Goal: Task Accomplishment & Management: Complete application form

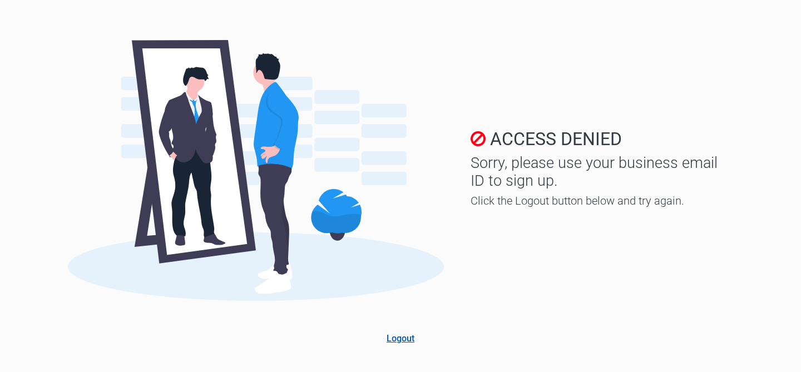
click at [404, 337] on link "Logout" at bounding box center [401, 338] width 28 height 11
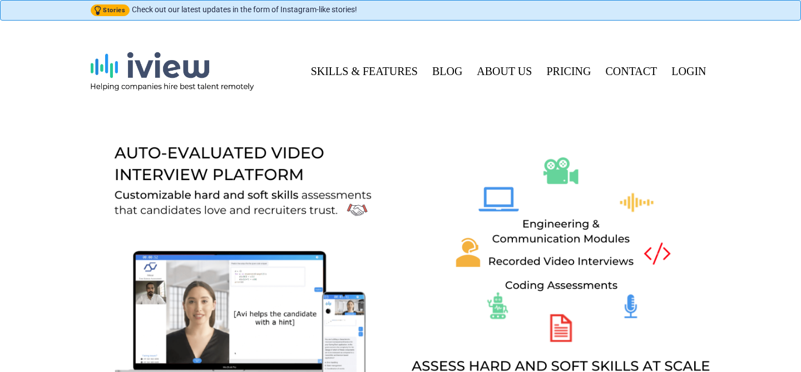
click at [687, 72] on link "LOGIN" at bounding box center [686, 71] width 49 height 26
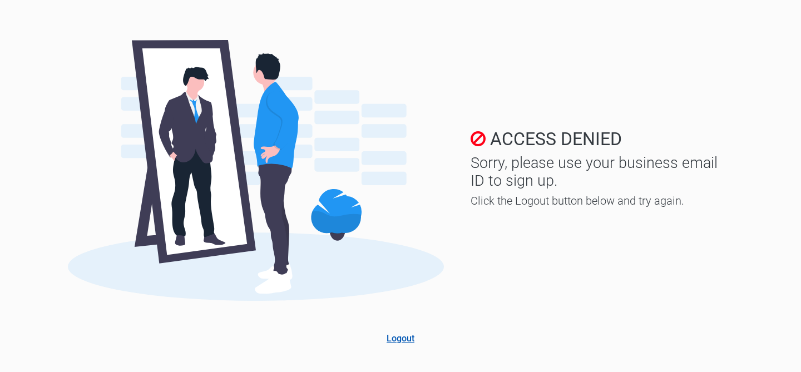
click at [406, 336] on link "Logout" at bounding box center [401, 338] width 28 height 11
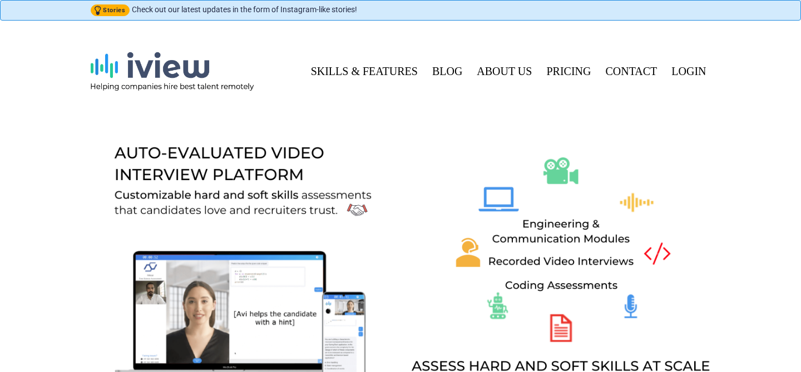
click at [695, 70] on link "LOGIN" at bounding box center [686, 71] width 49 height 26
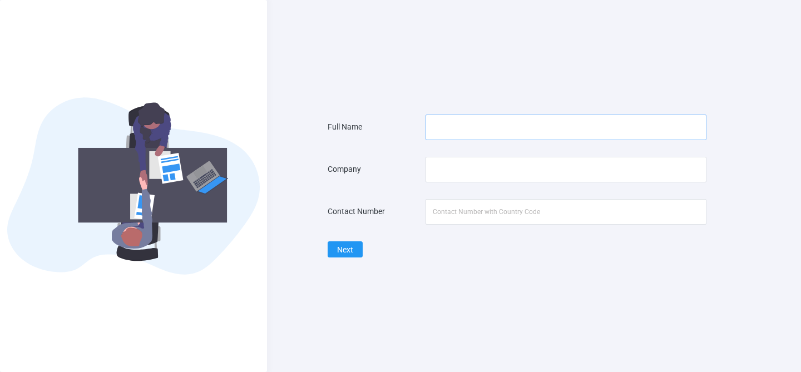
click at [465, 132] on input "text" at bounding box center [566, 128] width 281 height 26
type input "[PERSON_NAME]"
click at [450, 171] on input "text" at bounding box center [566, 170] width 281 height 26
type input "Wissdaa"
click at [491, 215] on input "tel" at bounding box center [566, 212] width 281 height 26
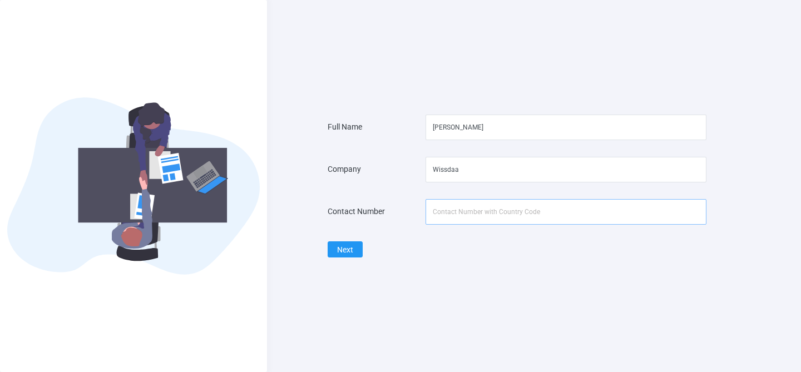
type input "9901891937"
click at [351, 251] on button "Next" at bounding box center [345, 249] width 35 height 16
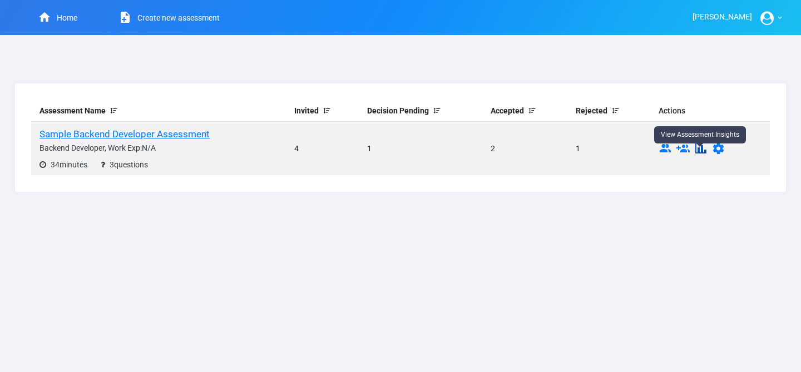
click at [703, 153] on icon at bounding box center [700, 150] width 13 height 9
click at [426, 253] on div "Assessment Name Invited Decision Pending Accepted Rejected Actions Sample Backe…" at bounding box center [400, 221] width 801 height 302
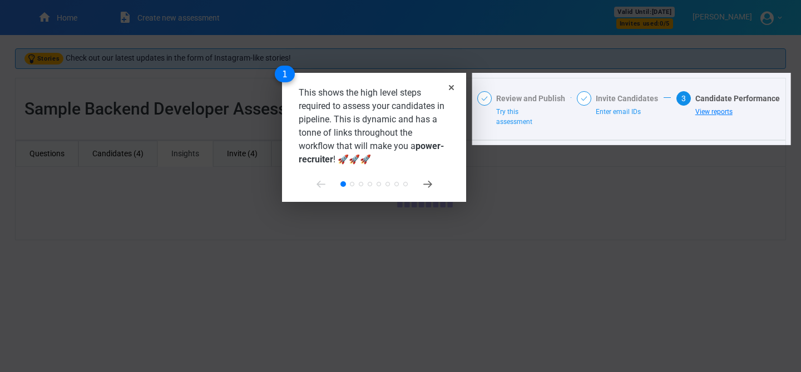
click at [720, 112] on span "View reports" at bounding box center [713, 112] width 37 height 8
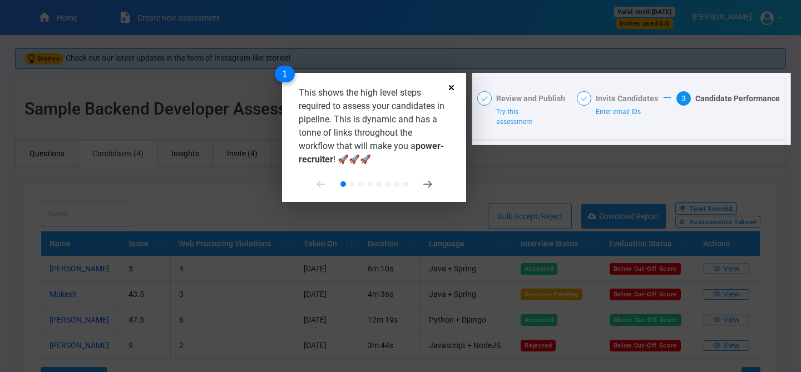
click at [452, 86] on icon "Close" at bounding box center [451, 87] width 5 height 5
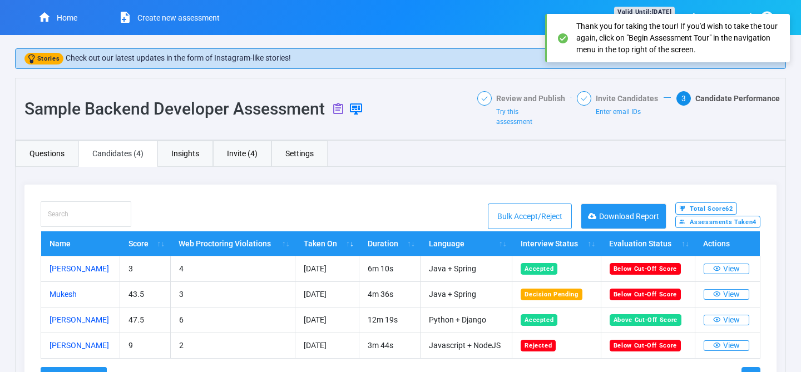
scroll to position [55, 0]
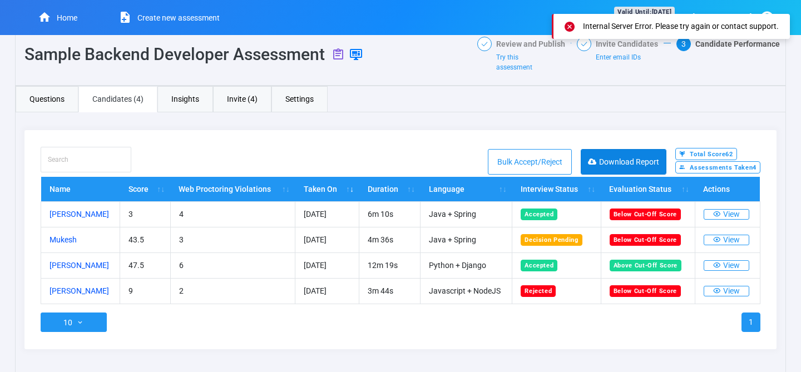
click at [637, 160] on button "Download Report" at bounding box center [624, 162] width 86 height 26
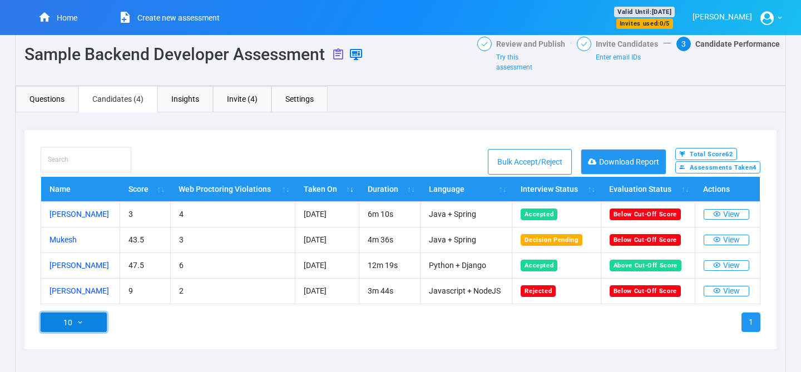
click at [80, 320] on button "10" at bounding box center [74, 322] width 66 height 19
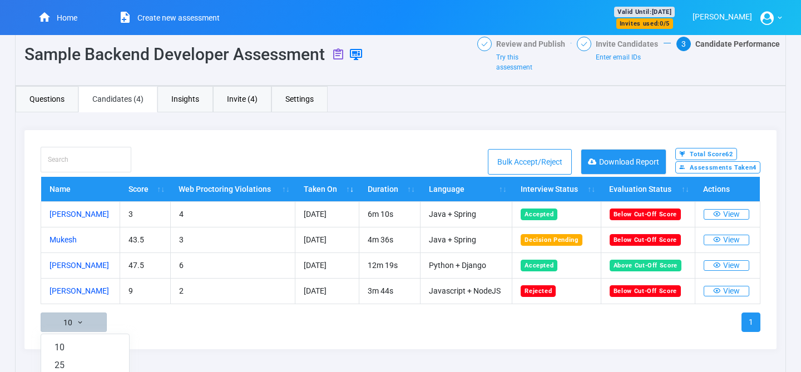
click at [12, 318] on div "Stories Check out our latest updates in the form of Instagram-like stories! Sam…" at bounding box center [400, 188] width 801 height 415
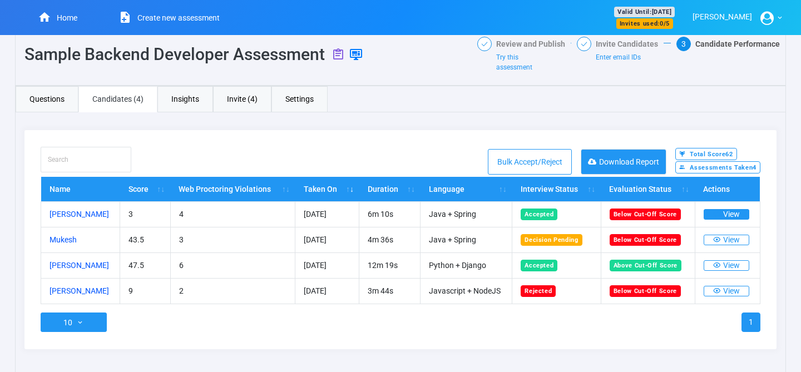
click at [728, 217] on button "View" at bounding box center [727, 214] width 46 height 11
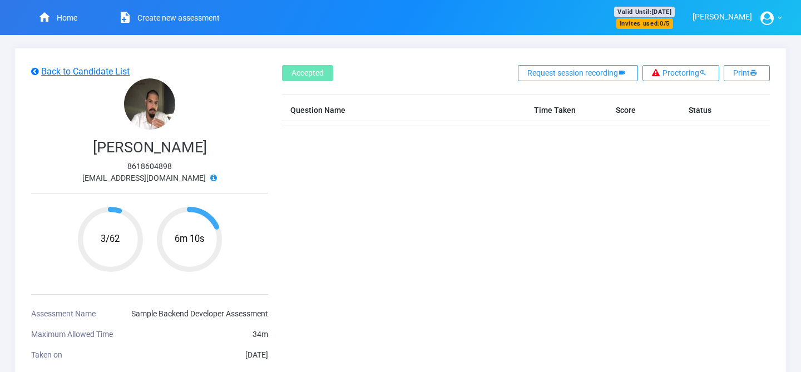
click at [352, 114] on th "Question Name" at bounding box center [404, 111] width 244 height 22
click at [41, 71] on u "Back to Candidate List" at bounding box center [80, 71] width 98 height 11
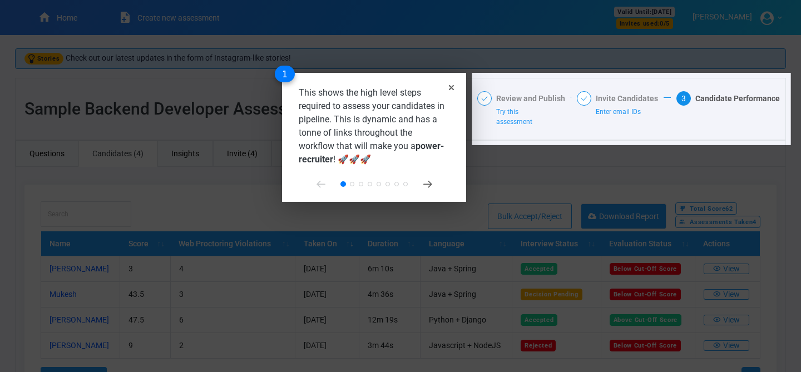
click at [446, 82] on div "This shows the high level steps required to assess your candidates in pipeline.…" at bounding box center [374, 137] width 184 height 129
click at [451, 85] on div "This shows the high level steps required to assess your candidates in pipeline.…" at bounding box center [374, 137] width 184 height 129
click at [451, 85] on icon "Close" at bounding box center [451, 87] width 5 height 5
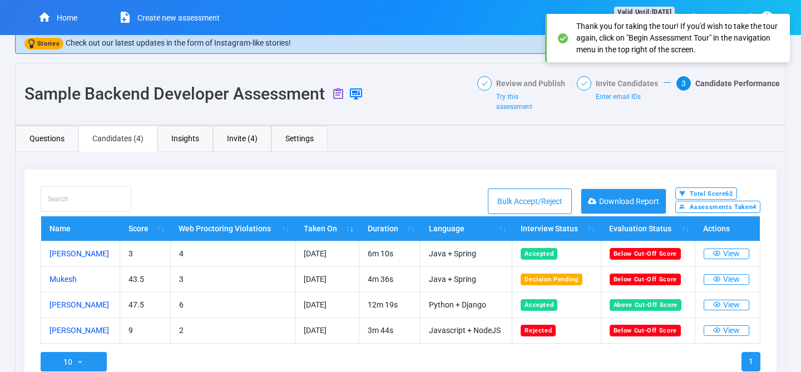
scroll to position [18, 0]
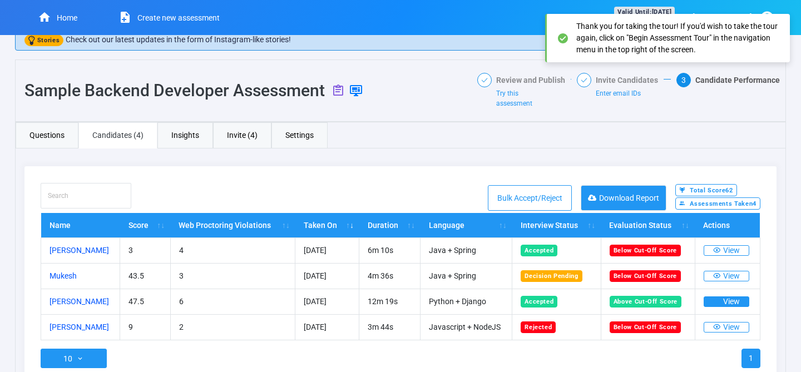
click at [722, 298] on button "View" at bounding box center [727, 302] width 46 height 11
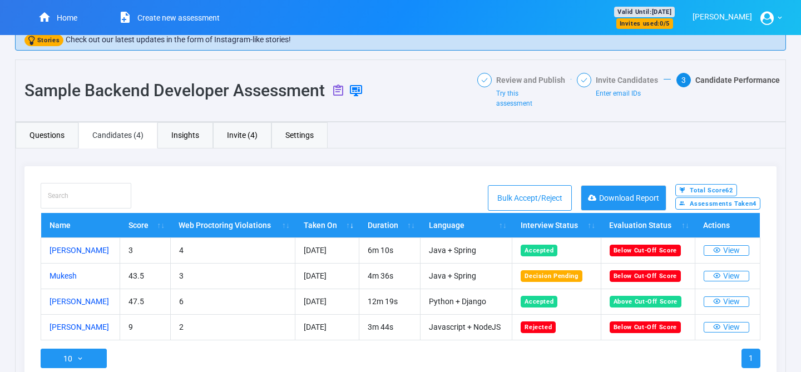
scroll to position [77, 0]
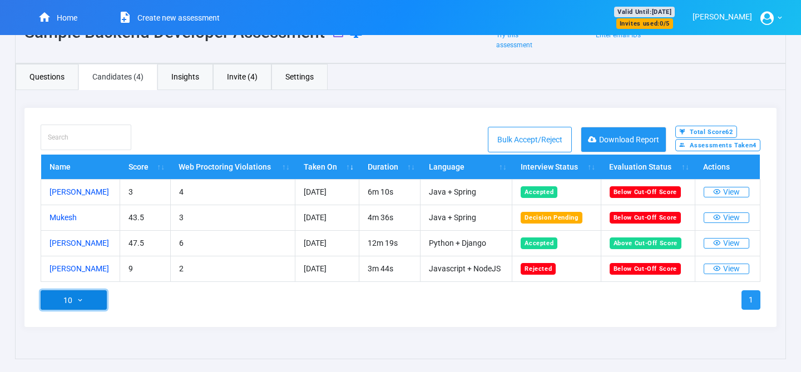
click at [83, 297] on button "10" at bounding box center [74, 299] width 66 height 19
click at [80, 342] on div "Java + Spring Name - Click to view the question and right answer Topic Type Dif…" at bounding box center [400, 224] width 771 height 269
click at [750, 300] on link "1" at bounding box center [751, 300] width 19 height 20
click at [735, 218] on button "View" at bounding box center [727, 218] width 46 height 11
click at [411, 135] on div "Search this table Bulk Accept/Reject Download Report Total Score 62 Assessments…" at bounding box center [401, 140] width 720 height 30
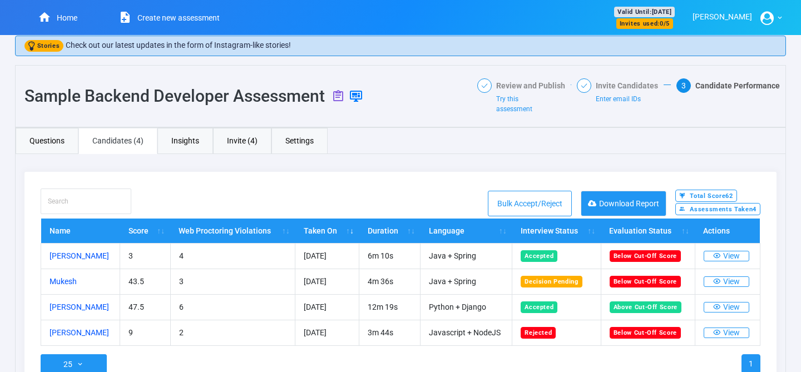
scroll to position [14, 0]
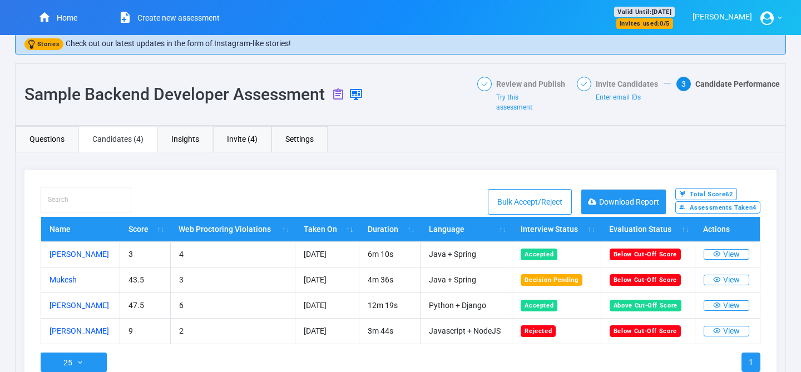
click at [190, 142] on link "Insights" at bounding box center [185, 139] width 56 height 26
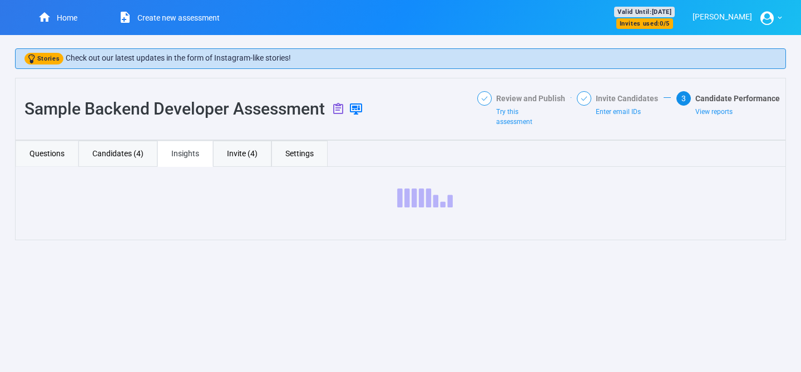
click at [26, 160] on link "Questions" at bounding box center [47, 154] width 63 height 26
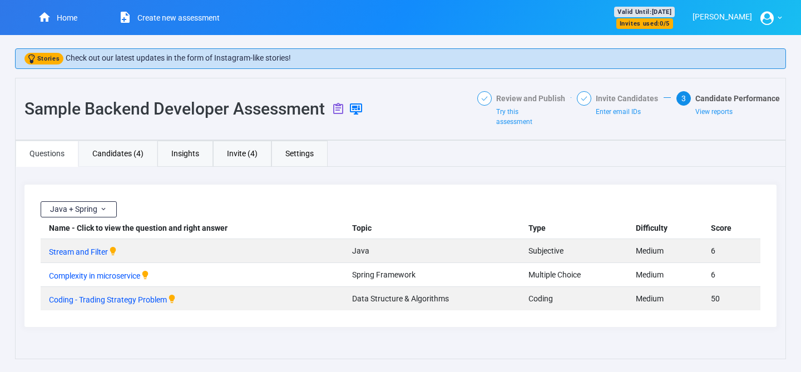
click at [116, 157] on link "Candidates (4)" at bounding box center [117, 154] width 79 height 26
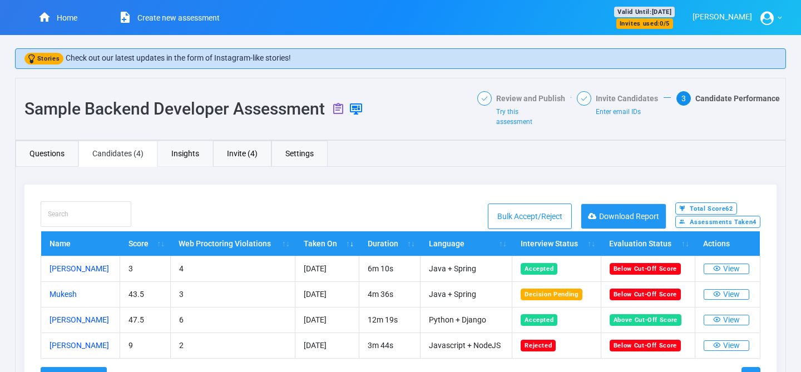
click at [203, 162] on link "Insights" at bounding box center [185, 154] width 56 height 26
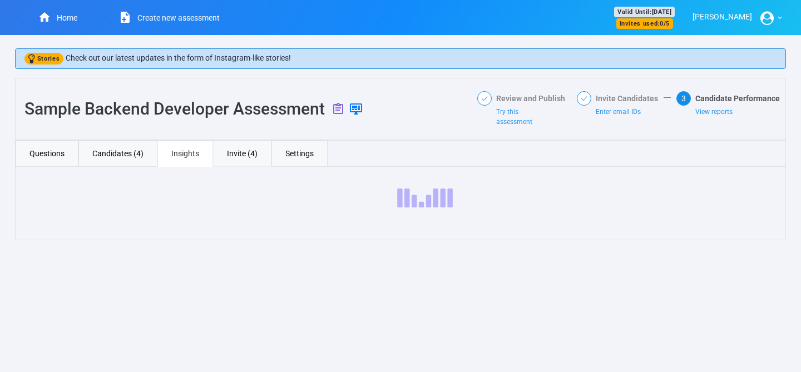
click at [242, 155] on link "Invite (4)" at bounding box center [242, 154] width 58 height 26
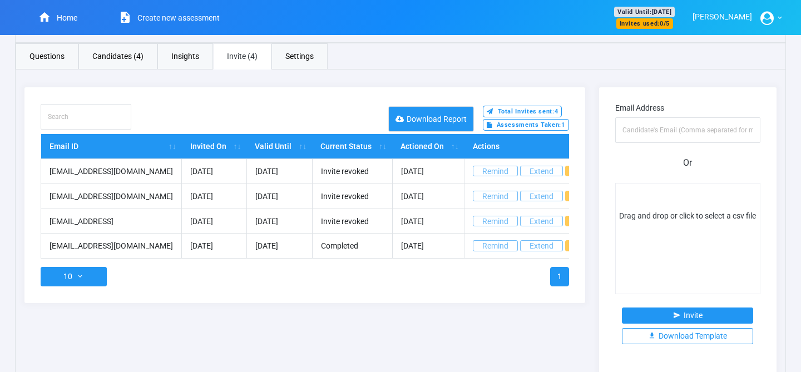
scroll to position [0, 90]
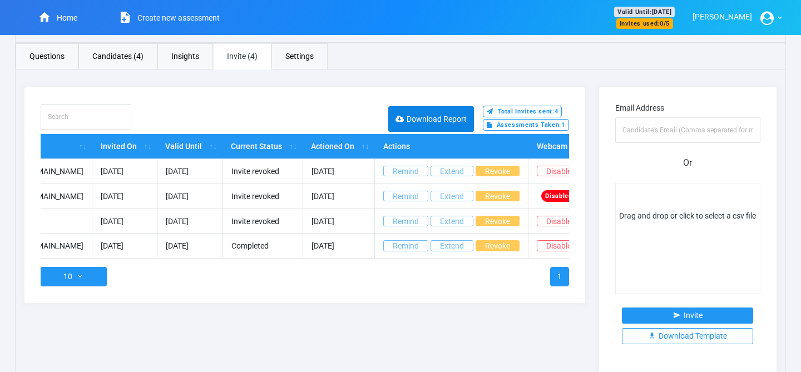
click at [449, 122] on button "Download Report" at bounding box center [431, 119] width 86 height 26
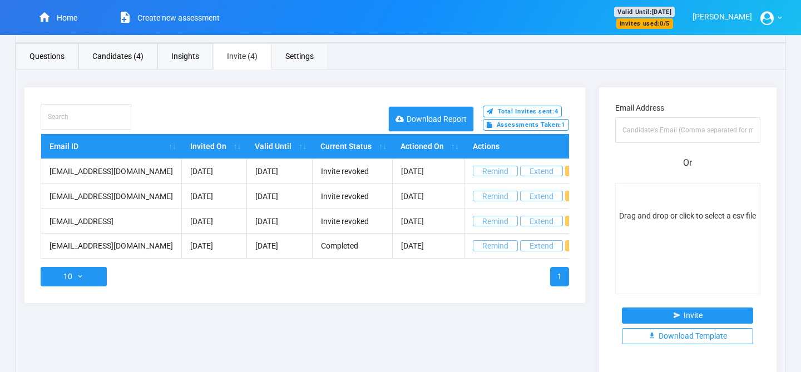
click at [299, 66] on link "Settings" at bounding box center [300, 56] width 56 height 26
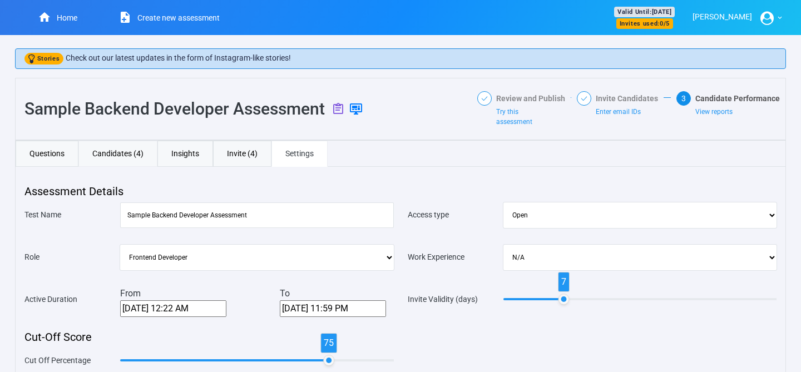
click at [126, 145] on link "Candidates (4)" at bounding box center [117, 154] width 79 height 26
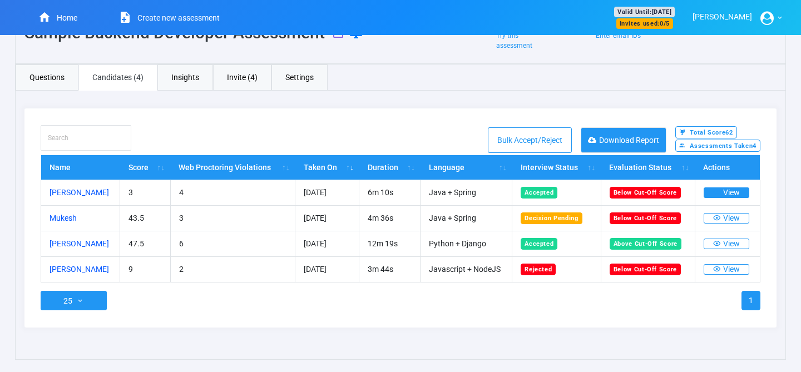
scroll to position [54, 0]
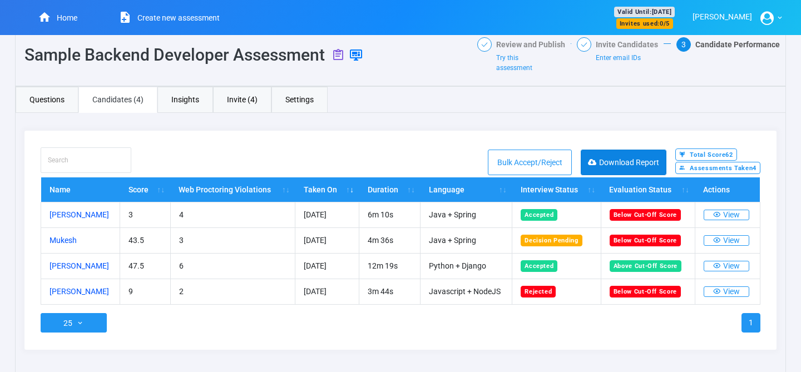
click at [631, 163] on button "Download Report" at bounding box center [624, 163] width 86 height 26
click at [729, 264] on button "View" at bounding box center [727, 266] width 46 height 11
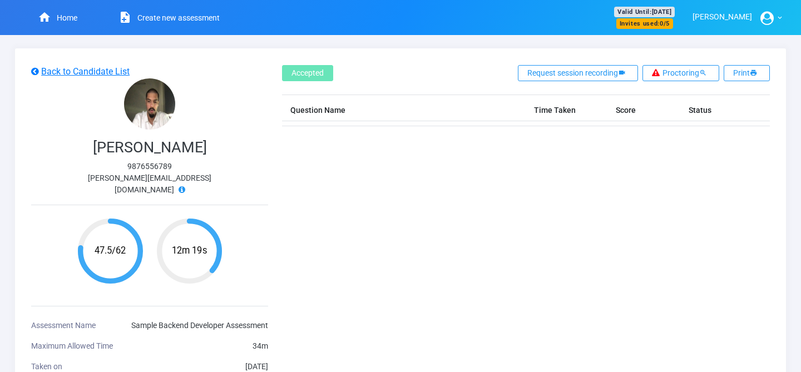
click at [184, 186] on icon at bounding box center [182, 190] width 7 height 8
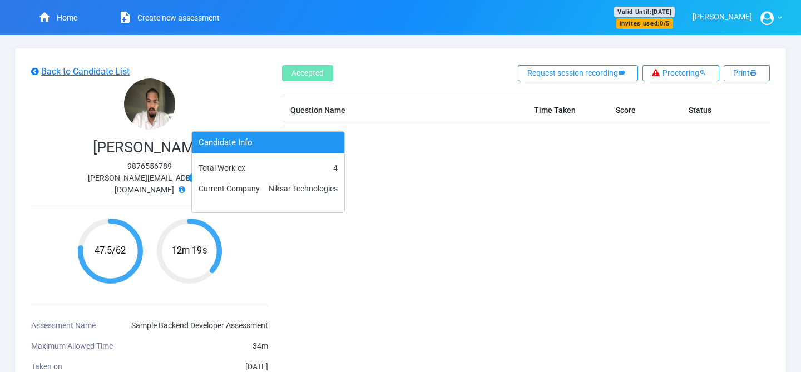
click at [184, 186] on icon at bounding box center [182, 190] width 7 height 8
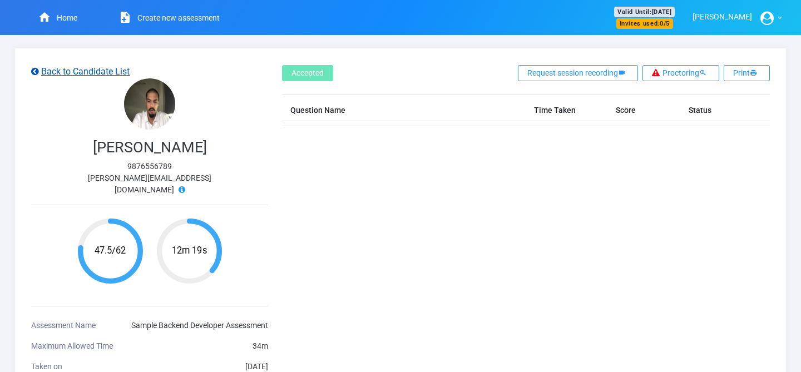
click at [45, 72] on u "Back to Candidate List" at bounding box center [80, 71] width 98 height 11
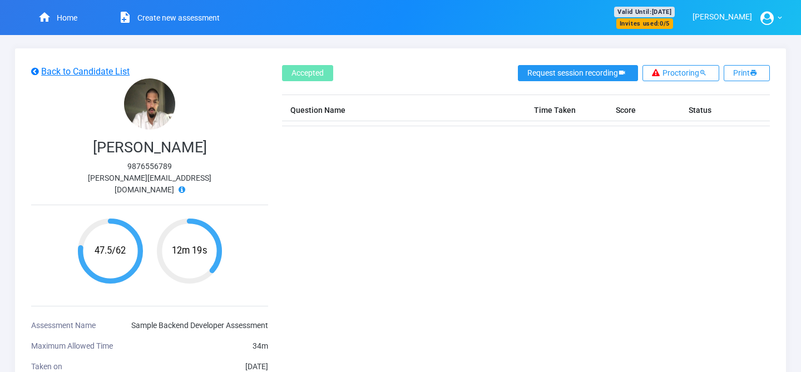
click at [599, 77] on button "Request session recording" at bounding box center [578, 73] width 120 height 16
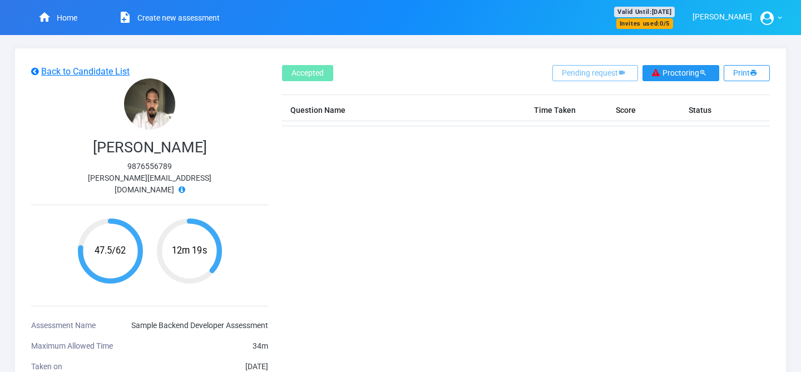
click at [685, 75] on button "Proctoring" at bounding box center [681, 73] width 77 height 16
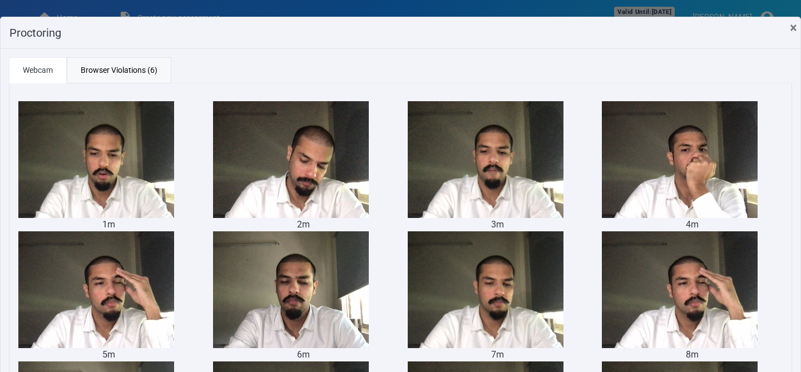
scroll to position [4, 0]
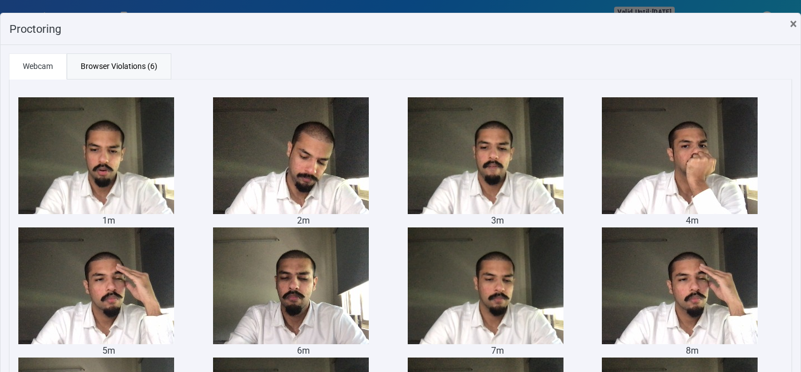
click at [40, 66] on link "Webcam" at bounding box center [38, 66] width 58 height 26
click at [111, 68] on link "Browser Violations (6)" at bounding box center [119, 66] width 105 height 26
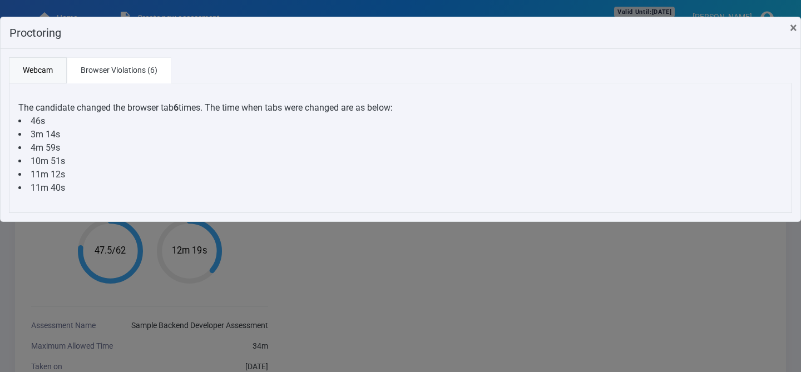
scroll to position [0, 0]
click at [43, 70] on link "Webcam" at bounding box center [38, 70] width 58 height 26
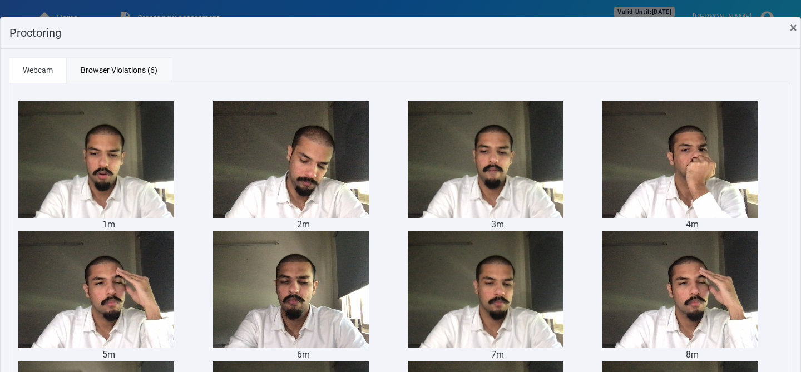
click at [124, 66] on link "Browser Violations (6)" at bounding box center [119, 70] width 105 height 26
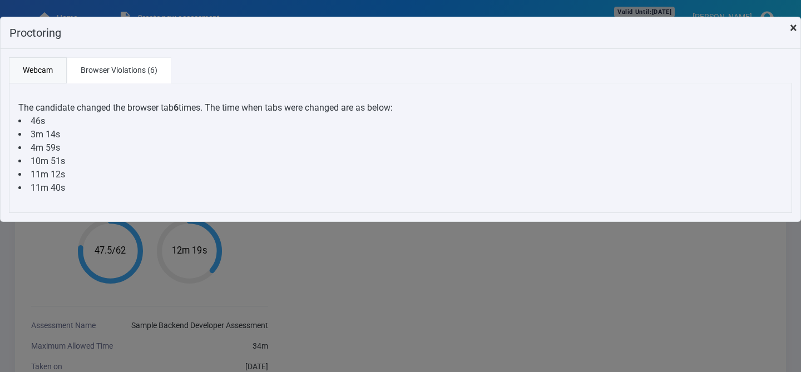
click at [791, 28] on span "×" at bounding box center [793, 28] width 7 height 16
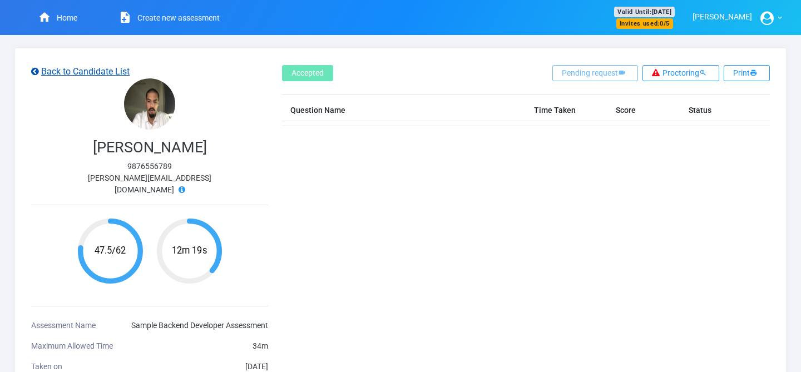
click at [36, 72] on icon at bounding box center [35, 71] width 8 height 9
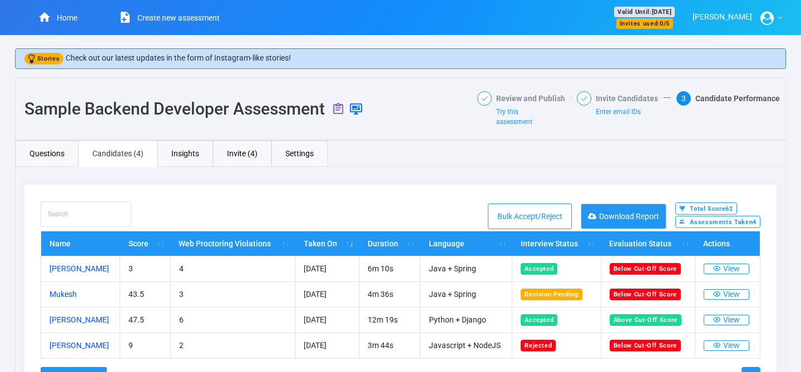
click at [176, 17] on link "Create new assessment" at bounding box center [162, 17] width 142 height 35
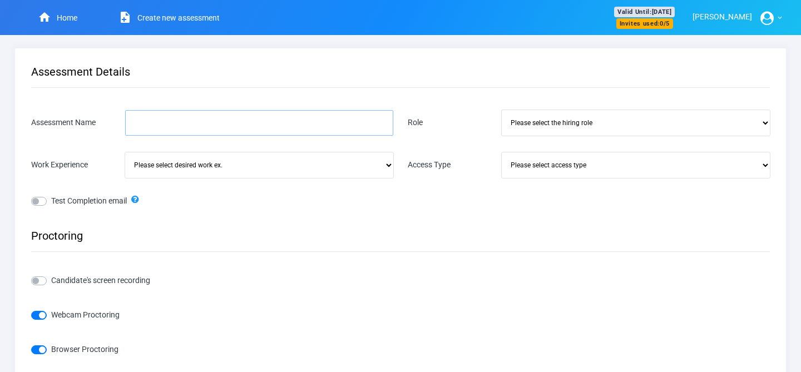
click at [210, 112] on input "Assessment Name" at bounding box center [259, 123] width 268 height 26
type input "Frontend Developer"
click at [247, 170] on select "Please select desired work ex. [DEMOGRAPHIC_DATA] New Graduate 0-2 years 2-5 ye…" at bounding box center [259, 165] width 268 height 26
select select "2-5 years"
click at [125, 152] on select "Please select desired work ex. [DEMOGRAPHIC_DATA] New Graduate 0-2 years 2-5 ye…" at bounding box center [259, 165] width 268 height 26
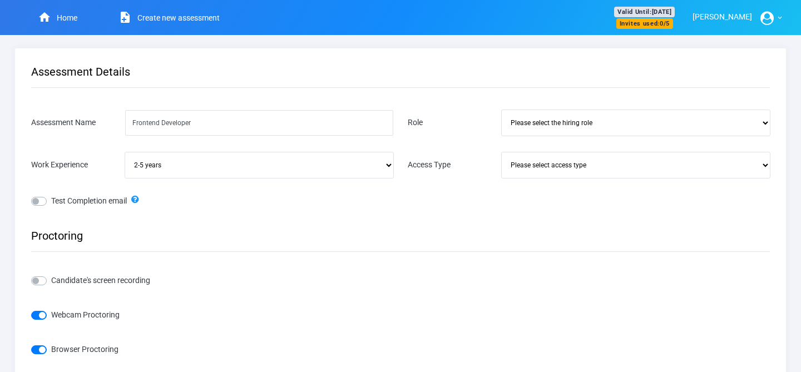
click at [558, 126] on select "Please select the hiring role Frontend Developer Fullstack Developer Backend De…" at bounding box center [636, 123] width 268 height 26
select select "582"
click at [502, 110] on select "Please select the hiring role Frontend Developer Fullstack Developer Backend De…" at bounding box center [636, 123] width 268 height 26
click at [214, 123] on input "Frontend Developer" at bounding box center [259, 123] width 268 height 26
type input "FD1"
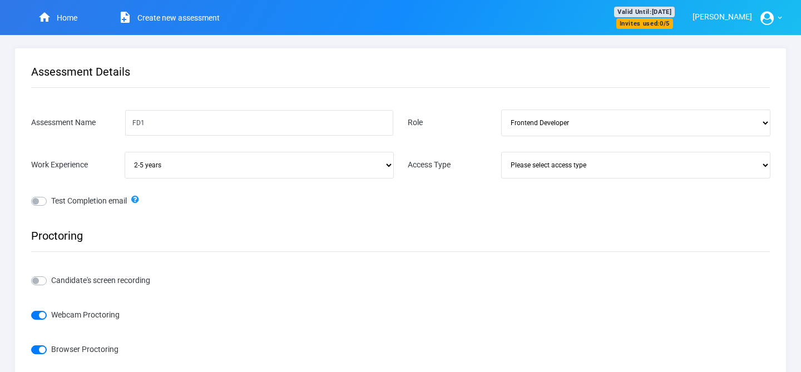
click at [603, 166] on select "Please select access type Open Invite Only" at bounding box center [636, 165] width 268 height 26
select select "Invite Only"
click at [502, 152] on select "Please select access type Open Invite Only" at bounding box center [636, 165] width 268 height 26
click at [564, 167] on select "Please select access type Open Invite Only" at bounding box center [636, 165] width 268 height 26
click at [502, 152] on select "Please select access type Open Invite Only" at bounding box center [636, 165] width 268 height 26
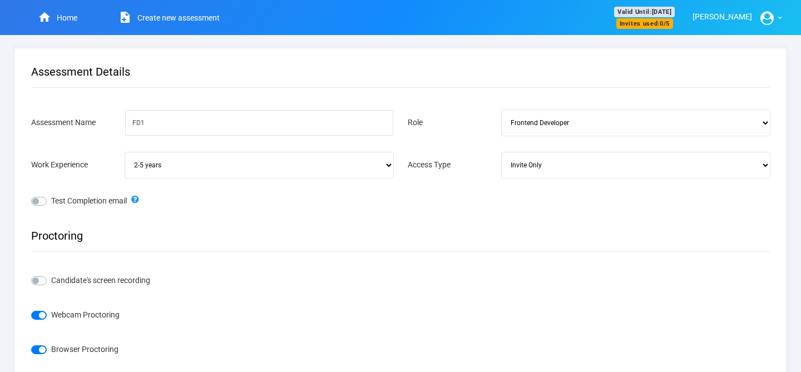
click at [505, 199] on div "Test Completion email" at bounding box center [400, 212] width 753 height 34
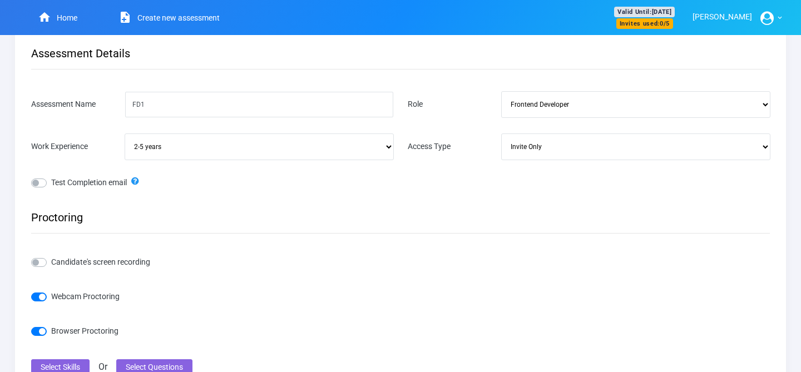
scroll to position [19, 0]
click at [51, 183] on label "Test Completion email" at bounding box center [89, 181] width 76 height 12
click at [38, 183] on input "Test Completion email" at bounding box center [35, 180] width 9 height 11
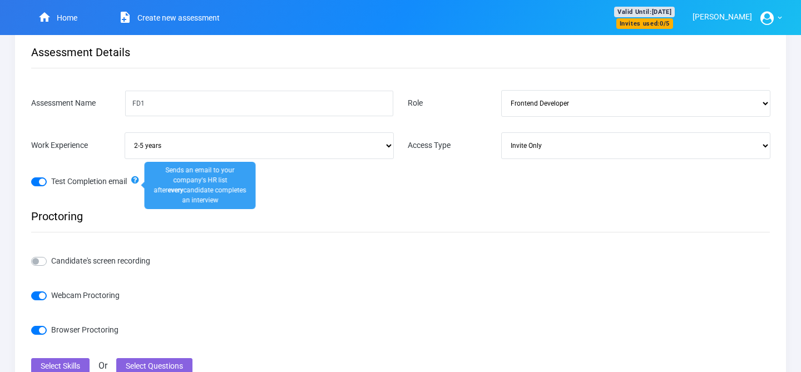
click at [139, 180] on icon at bounding box center [135, 185] width 8 height 21
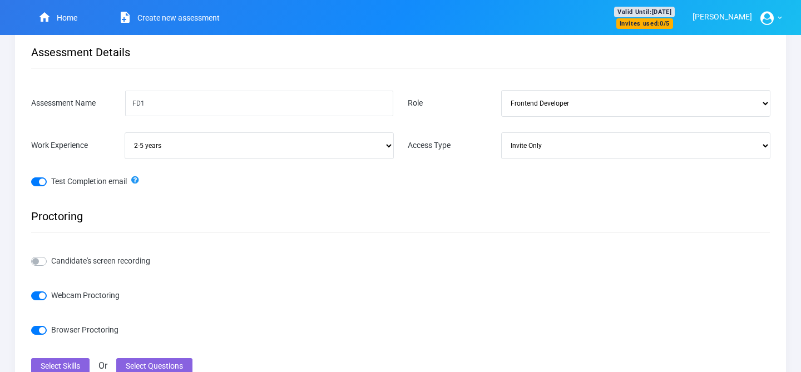
click at [123, 196] on div "Test Completion email" at bounding box center [400, 192] width 753 height 34
click at [51, 183] on label "Test Completion email" at bounding box center [89, 181] width 76 height 12
click at [40, 183] on input "Test Completion email" at bounding box center [35, 180] width 9 height 11
checkbox input "false"
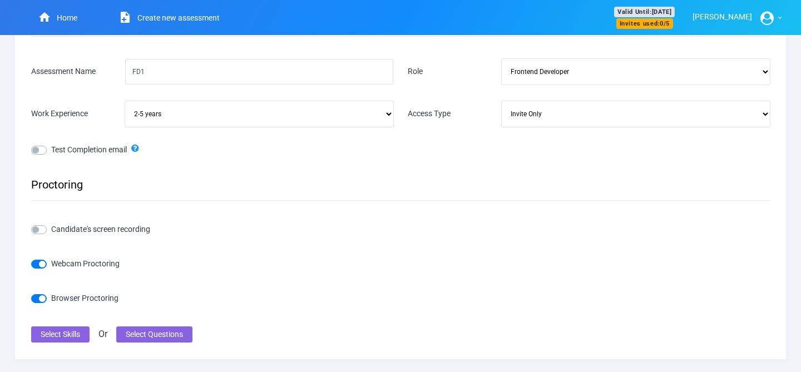
click at [51, 225] on label "Candidate's screen recording" at bounding box center [100, 229] width 99 height 12
click at [40, 225] on input "Candidate's screen recording" at bounding box center [35, 228] width 9 height 11
checkbox input "true"
click at [67, 337] on button "Select Skills" at bounding box center [60, 335] width 58 height 16
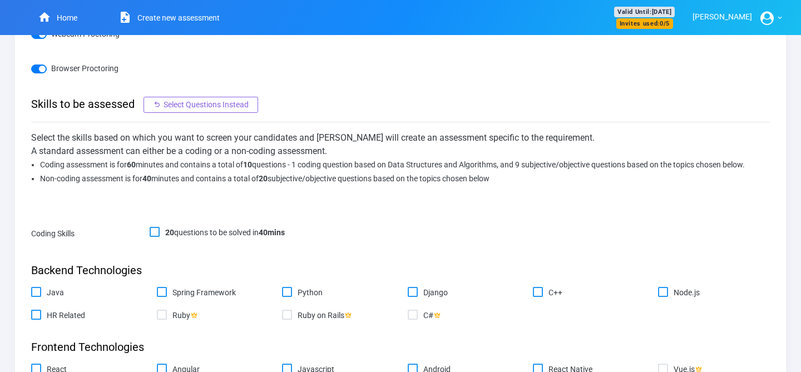
scroll to position [287, 0]
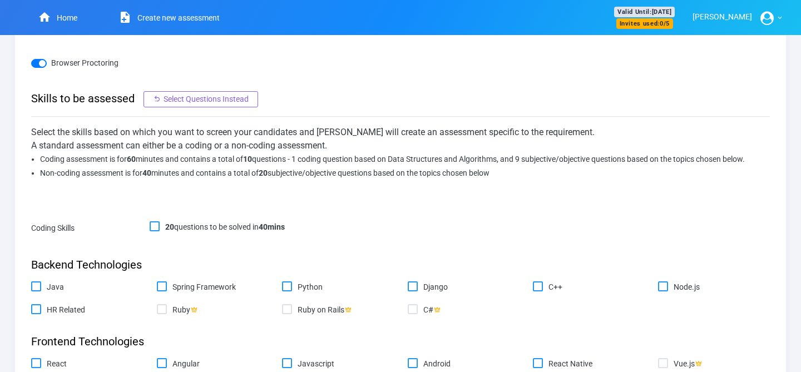
click at [154, 226] on input "20 questions to be solved in 40 mins" at bounding box center [153, 224] width 7 height 7
checkbox input "true"
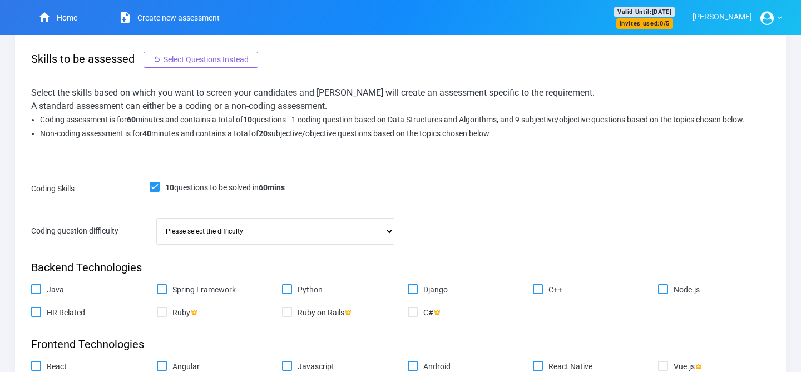
scroll to position [332, 0]
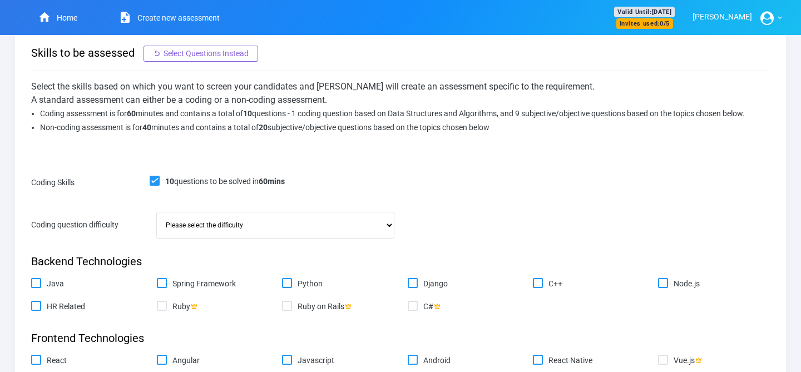
click at [274, 229] on select "Please select the difficulty Easy Medium Hard" at bounding box center [275, 226] width 237 height 26
click at [157, 213] on select "Please select the difficulty Easy Medium Hard" at bounding box center [275, 226] width 237 height 26
click at [256, 225] on select "Please select the difficulty Easy Medium Hard" at bounding box center [275, 226] width 237 height 26
select select "Medium"
click at [157, 213] on select "Please select the difficulty Easy Medium Hard" at bounding box center [275, 226] width 237 height 26
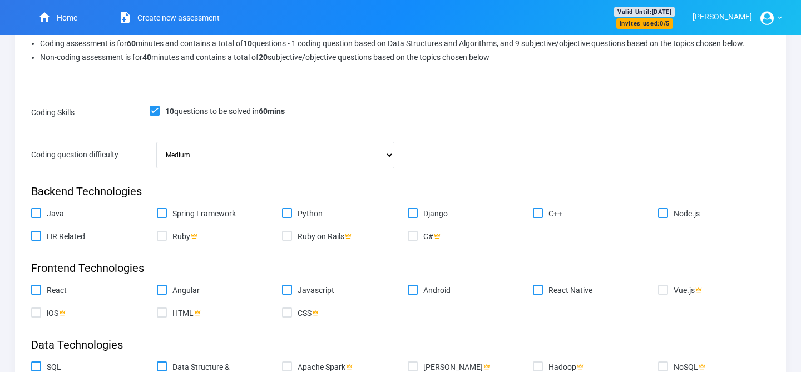
scroll to position [407, 0]
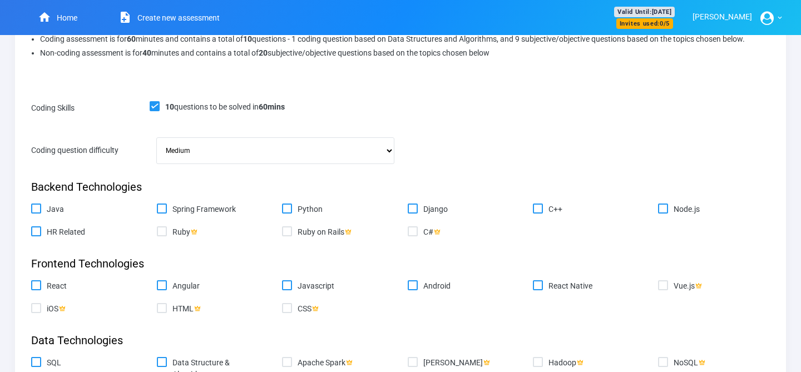
click at [36, 206] on input "Java" at bounding box center [34, 207] width 7 height 7
checkbox input "true"
click at [172, 211] on icon at bounding box center [172, 209] width 0 height 9
click at [164, 211] on input "Spring Framework" at bounding box center [160, 207] width 7 height 7
checkbox input "true"
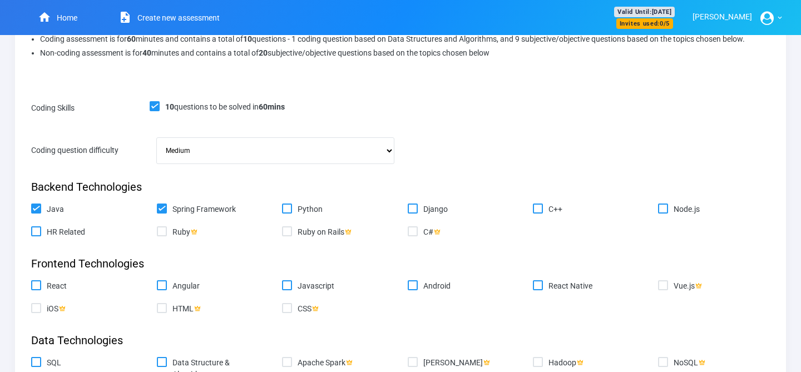
click at [415, 208] on input "Django" at bounding box center [411, 207] width 7 height 7
checkbox input "true"
click at [540, 206] on input "C++" at bounding box center [536, 207] width 7 height 7
checkbox input "true"
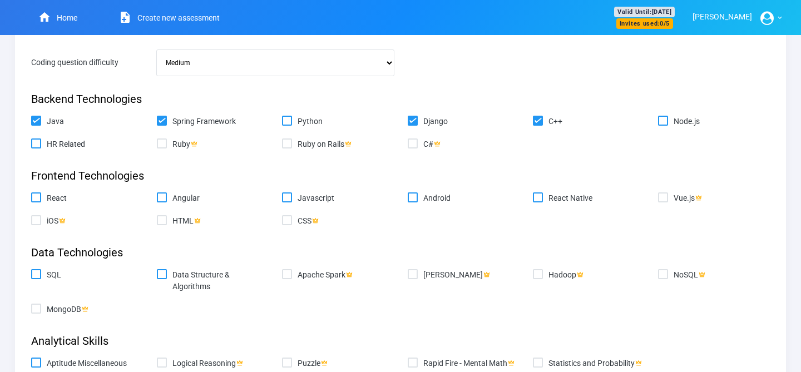
scroll to position [495, 0]
click at [172, 195] on label "Angular" at bounding box center [220, 198] width 96 height 12
click at [164, 195] on input "Angular" at bounding box center [160, 195] width 7 height 7
click at [162, 195] on input "Angular" at bounding box center [160, 195] width 7 height 7
checkbox input "false"
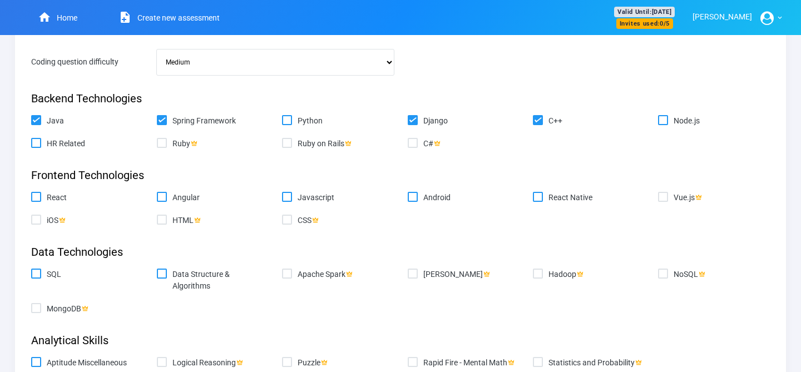
click at [36, 195] on input "React" at bounding box center [34, 195] width 7 height 7
checkbox input "true"
click at [283, 194] on input "Javascript" at bounding box center [285, 195] width 7 height 7
checkbox input "true"
click at [159, 195] on input "Angular" at bounding box center [160, 195] width 7 height 7
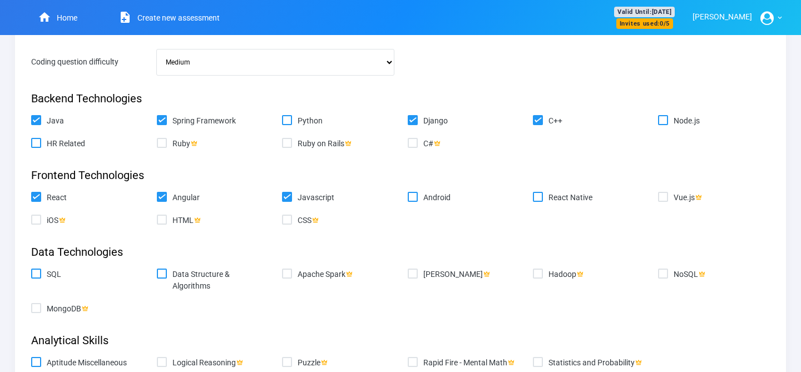
checkbox input "true"
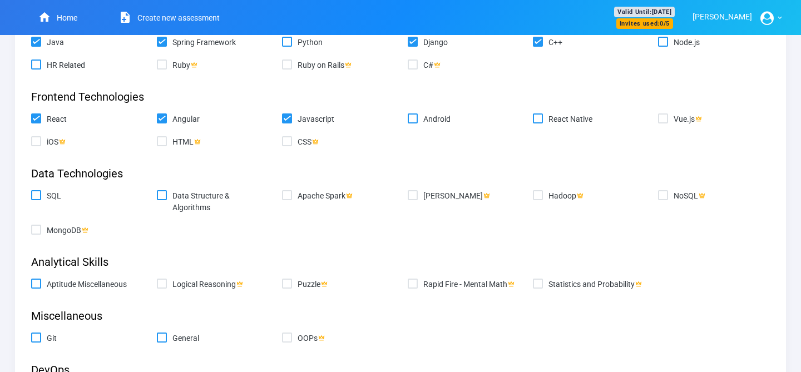
scroll to position [601, 0]
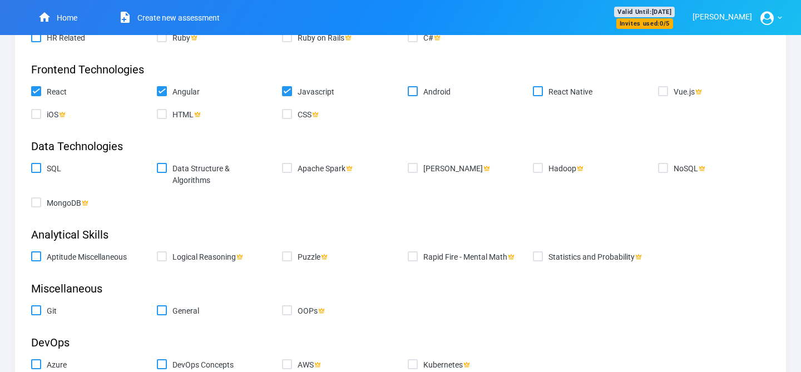
click at [157, 165] on input "Data Structure & Algorithms" at bounding box center [160, 166] width 7 height 7
checkbox input "true"
click at [47, 171] on icon at bounding box center [47, 168] width 0 height 9
click at [34, 170] on input "SQL" at bounding box center [34, 166] width 7 height 7
checkbox input "true"
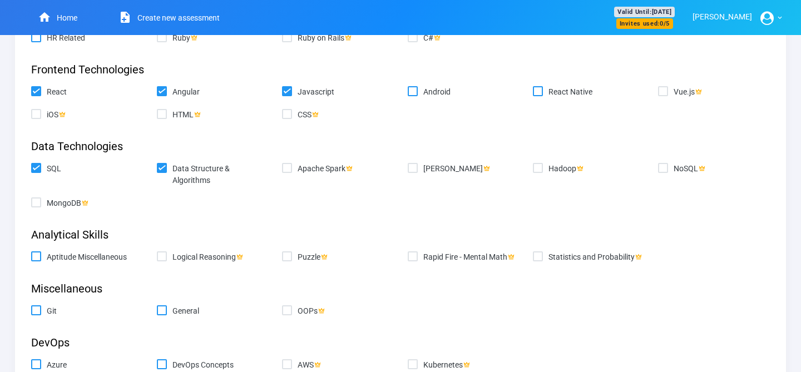
click at [33, 257] on input "Aptitude Miscellaneous" at bounding box center [34, 254] width 7 height 7
checkbox input "true"
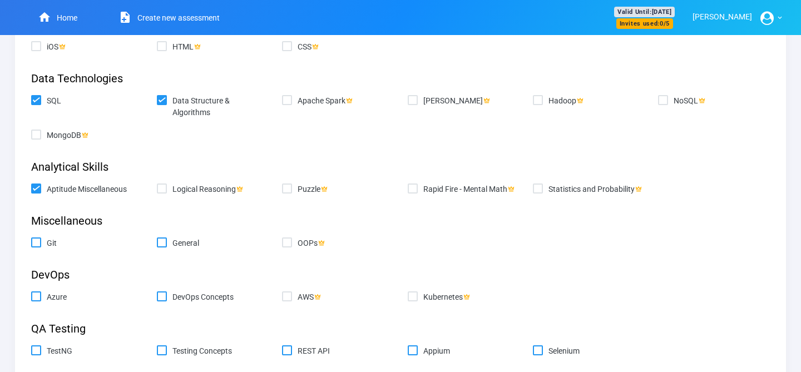
scroll to position [719, 0]
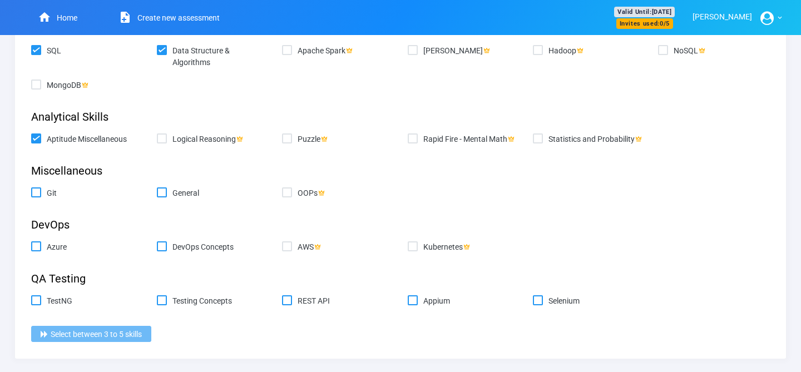
click at [34, 302] on input "TestNG" at bounding box center [34, 298] width 7 height 7
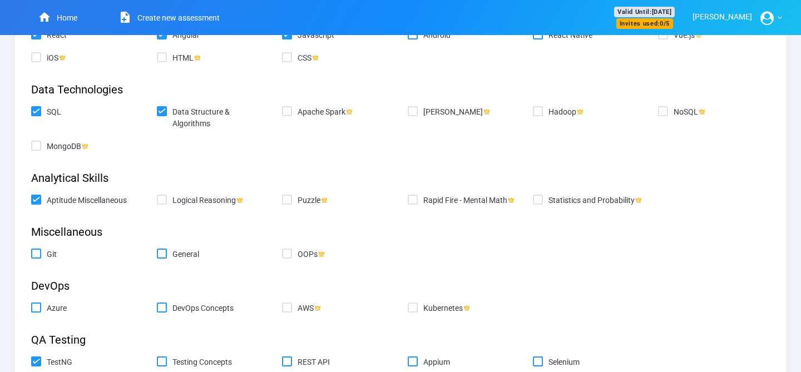
scroll to position [655, 0]
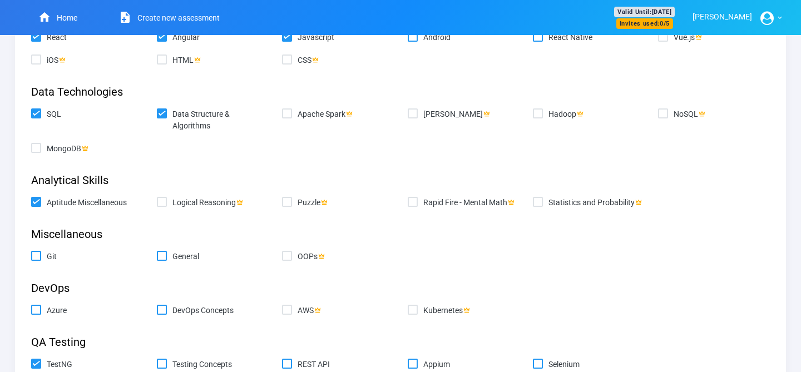
click at [36, 363] on input "TestNG" at bounding box center [34, 362] width 7 height 7
checkbox input "false"
click at [47, 200] on icon at bounding box center [47, 202] width 0 height 9
click at [38, 200] on input "Aptitude Miscellaneous" at bounding box center [34, 200] width 7 height 7
checkbox input "false"
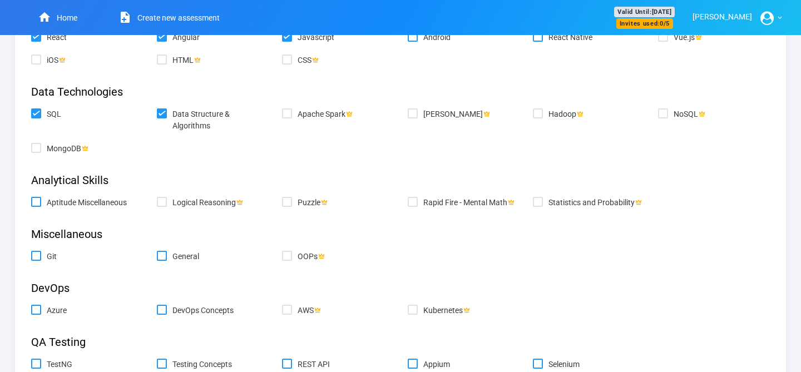
click at [47, 117] on icon at bounding box center [47, 114] width 0 height 9
click at [37, 116] on input "SQL" at bounding box center [34, 111] width 7 height 7
checkbox input "false"
click at [161, 112] on input "Data Structure & Algorithms" at bounding box center [160, 111] width 7 height 7
checkbox input "false"
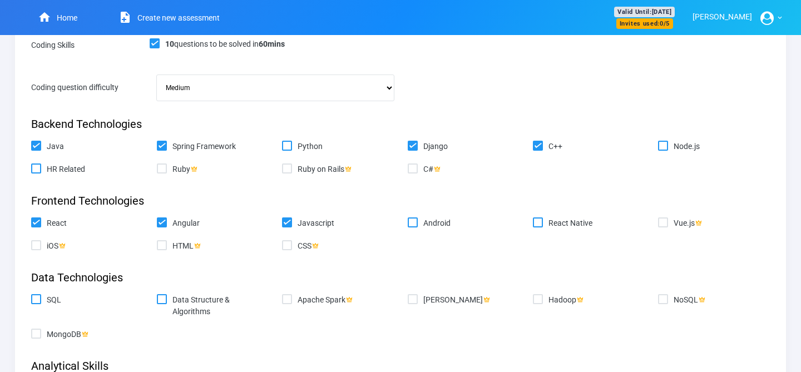
scroll to position [462, 0]
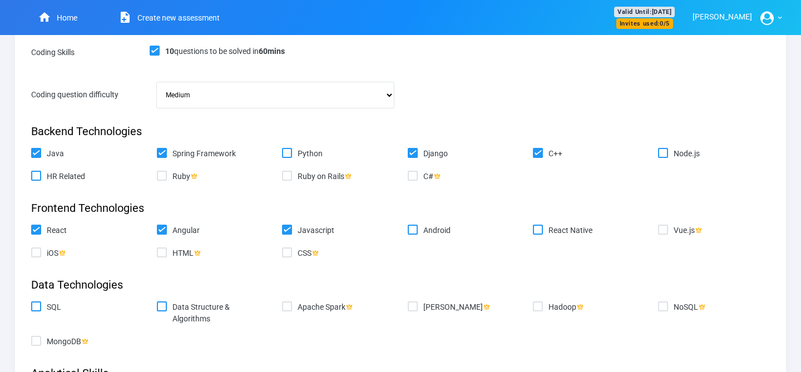
click at [34, 234] on div "React" at bounding box center [86, 231] width 111 height 12
click at [172, 155] on icon at bounding box center [172, 153] width 0 height 9
click at [162, 155] on input "Spring Framework" at bounding box center [160, 151] width 7 height 7
checkbox input "false"
click at [413, 150] on input "Django" at bounding box center [411, 151] width 7 height 7
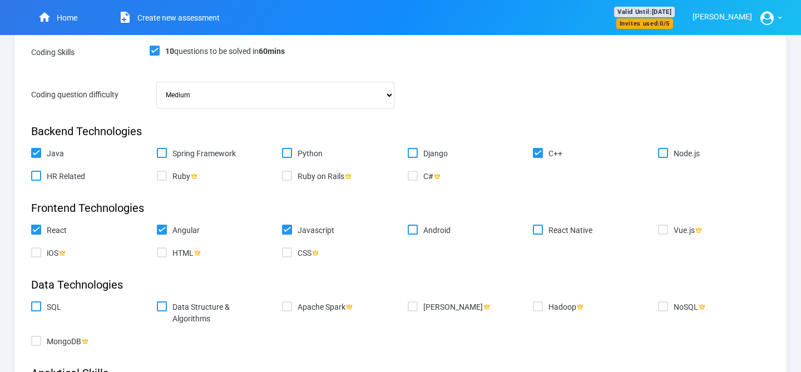
checkbox input "false"
click at [298, 149] on icon at bounding box center [298, 153] width 0 height 9
click at [289, 149] on input "Python" at bounding box center [285, 151] width 7 height 7
checkbox input "true"
click at [288, 228] on input "Javascript" at bounding box center [285, 228] width 7 height 7
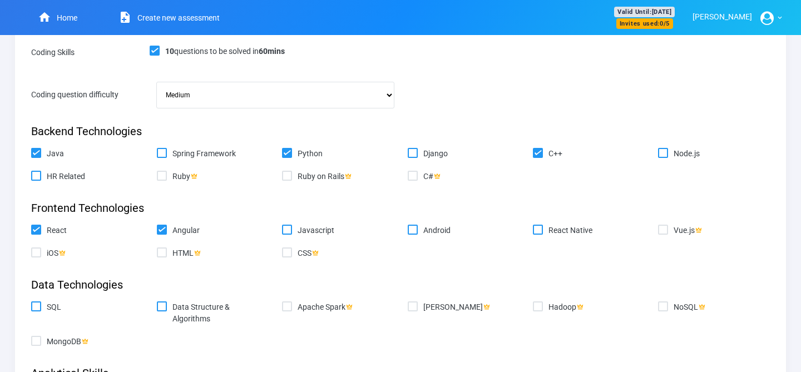
checkbox input "false"
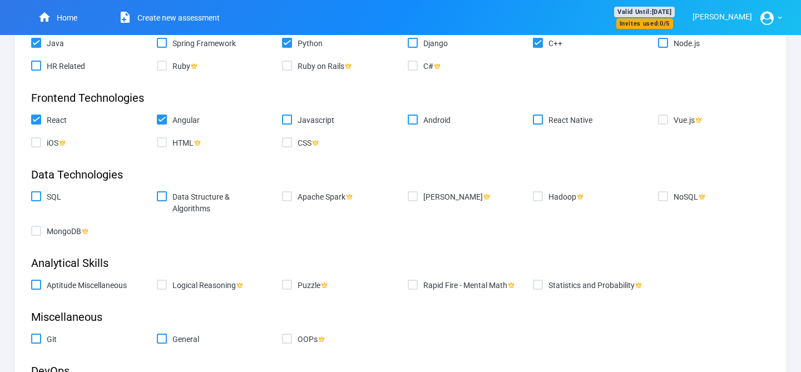
scroll to position [719, 0]
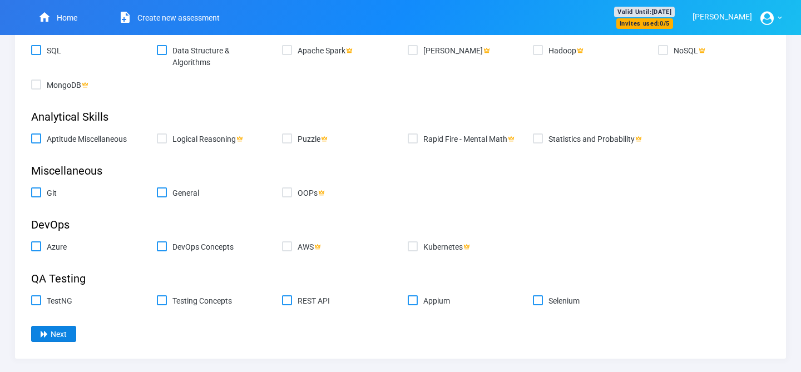
click at [58, 332] on button "Next" at bounding box center [53, 334] width 45 height 16
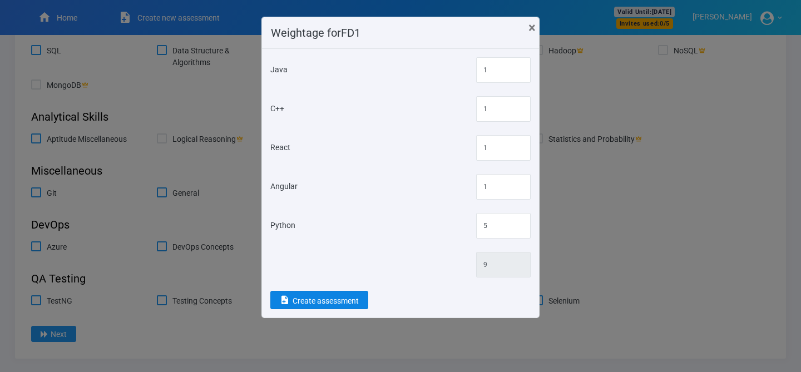
click at [348, 296] on button "Create assessment" at bounding box center [319, 300] width 98 height 18
checkbox input "false"
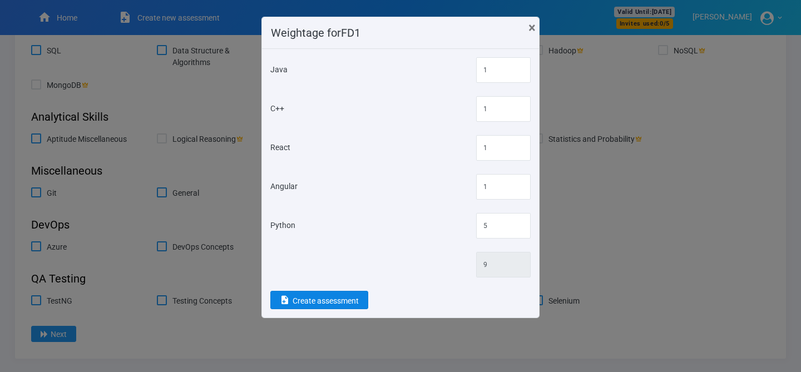
checkbox input "false"
type input "20"
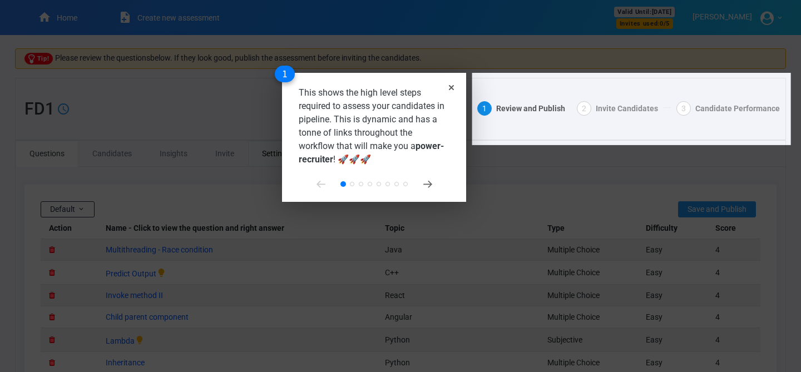
click at [454, 86] on div "This shows the high level steps required to assess your candidates in pipeline.…" at bounding box center [374, 137] width 184 height 129
click at [451, 88] on icon "Close" at bounding box center [451, 87] width 5 height 5
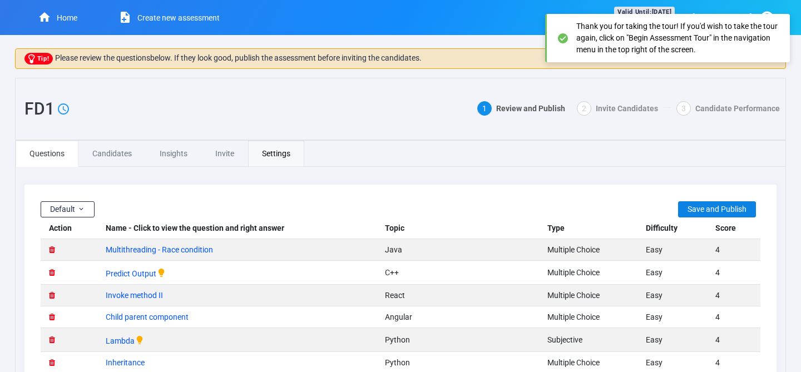
click at [730, 204] on button "Save and Publish" at bounding box center [717, 209] width 78 height 16
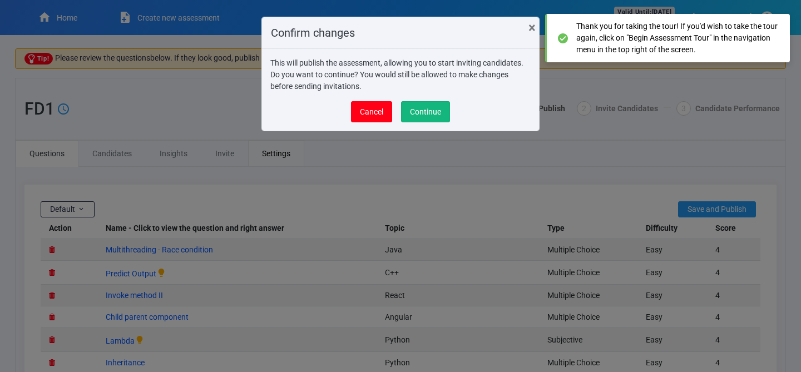
click at [442, 111] on button "Continue" at bounding box center [425, 111] width 49 height 21
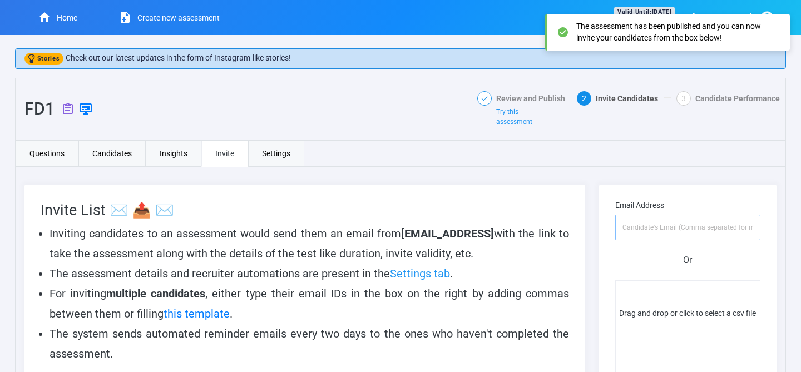
click at [649, 229] on input "text" at bounding box center [687, 228] width 145 height 26
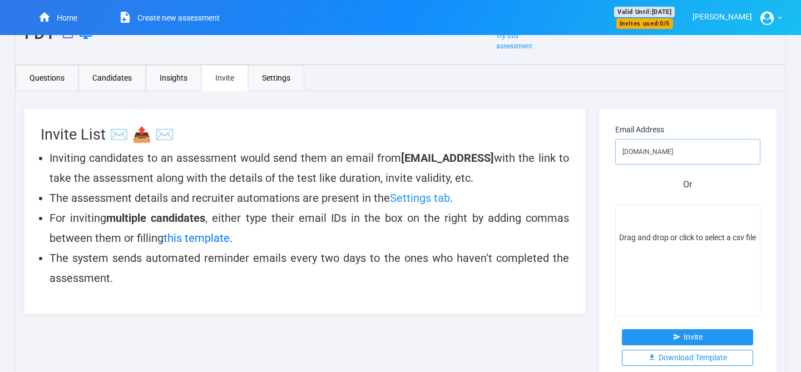
scroll to position [80, 0]
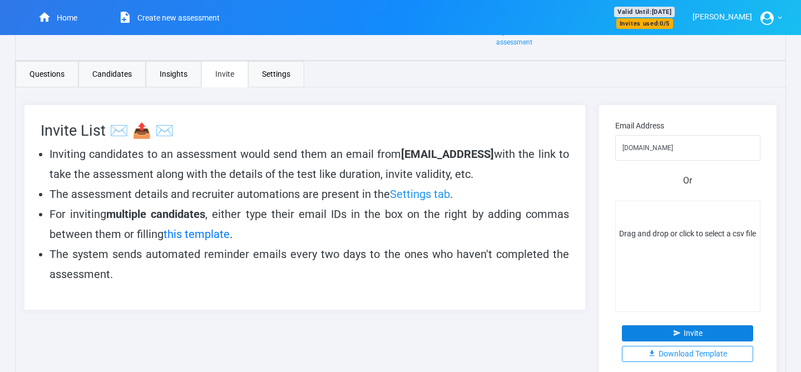
click at [701, 335] on button "Invite" at bounding box center [687, 333] width 131 height 16
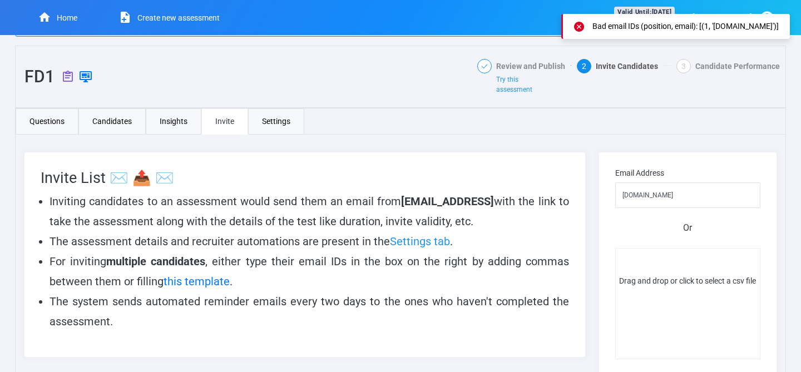
scroll to position [31, 0]
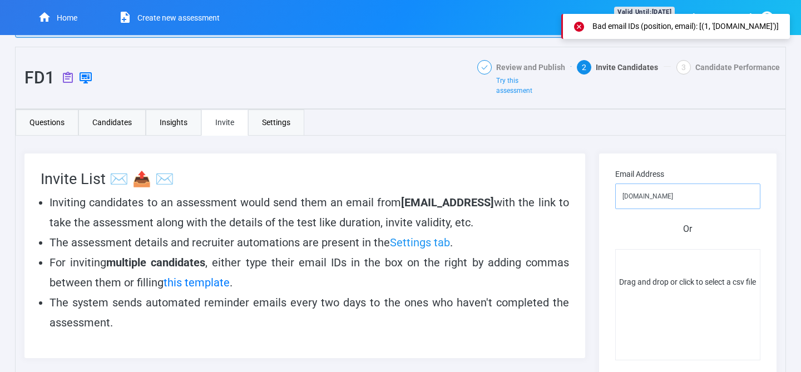
click at [664, 200] on input "jyoti.18augustgmail.com" at bounding box center [687, 197] width 145 height 26
click at [663, 197] on input "jyoti.18augustgmail.com" at bounding box center [687, 197] width 145 height 26
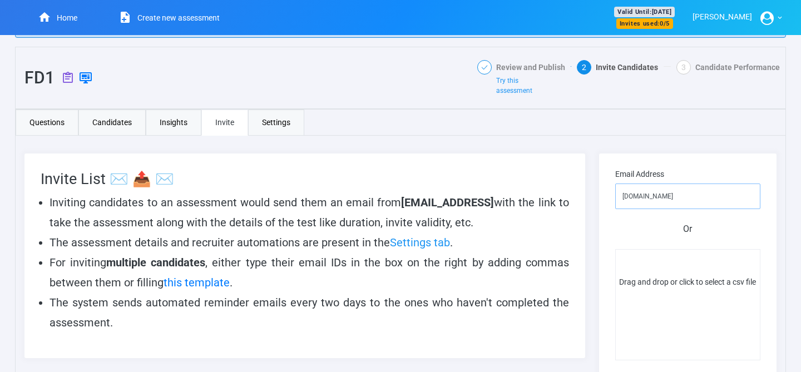
click at [665, 195] on input "jyoti.18augustgmail.com" at bounding box center [687, 197] width 145 height 26
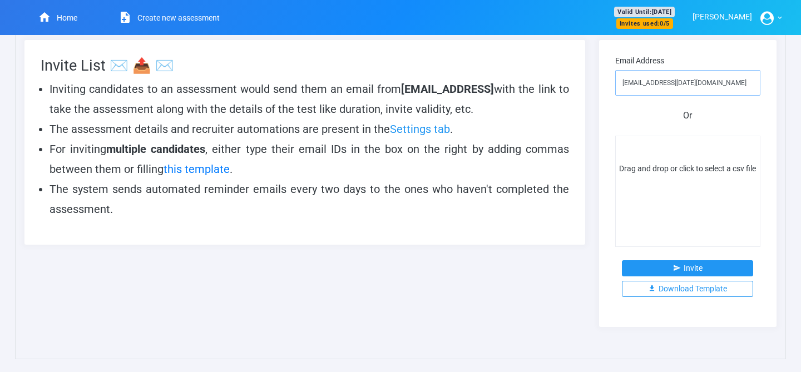
scroll to position [144, 0]
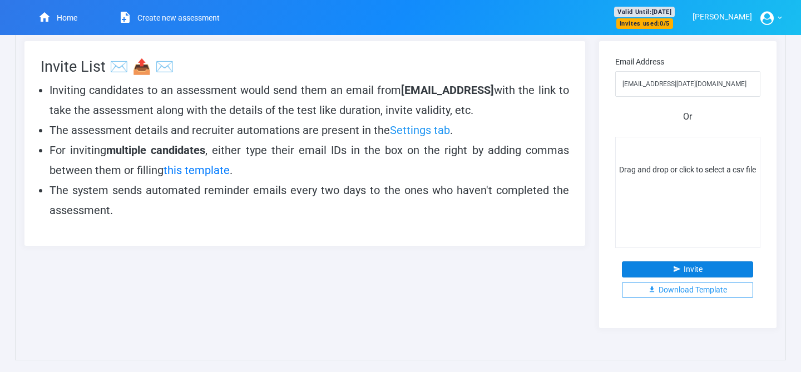
click at [714, 270] on button "Invite" at bounding box center [687, 269] width 131 height 16
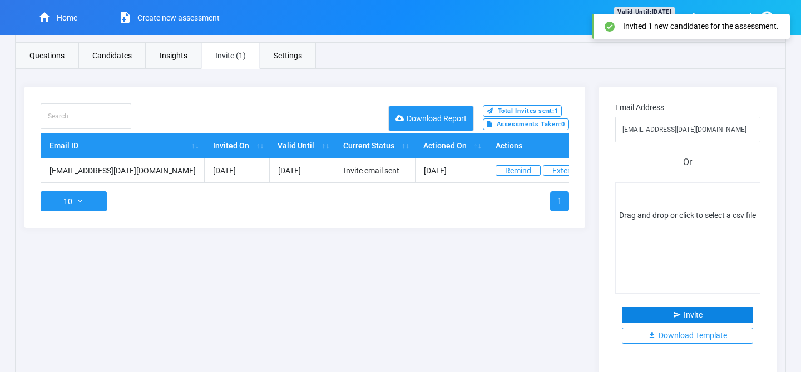
scroll to position [96, 0]
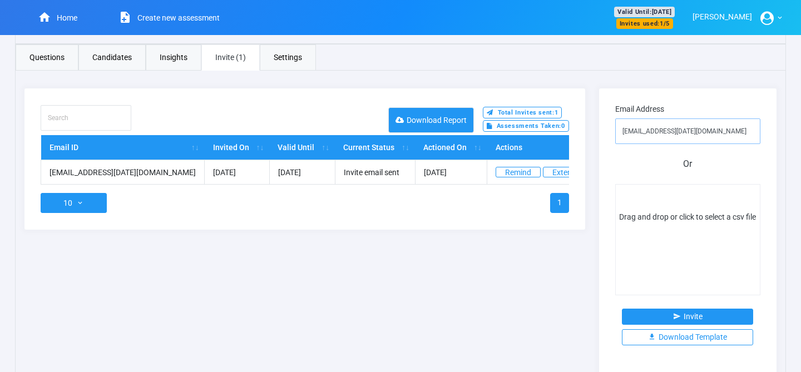
click at [640, 128] on input "jyoti.18august@gmail.com" at bounding box center [687, 132] width 145 height 26
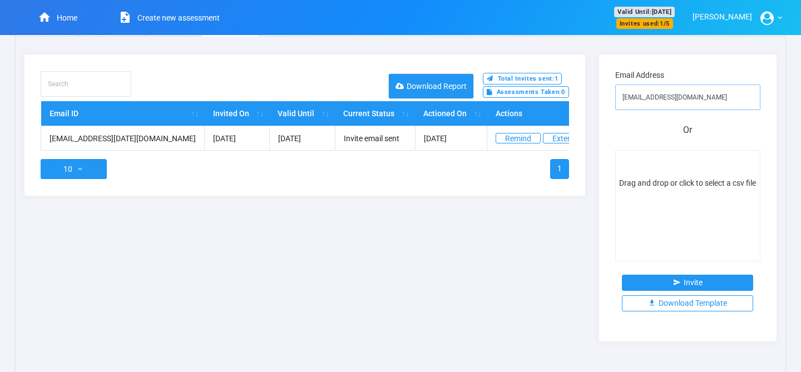
scroll to position [131, 0]
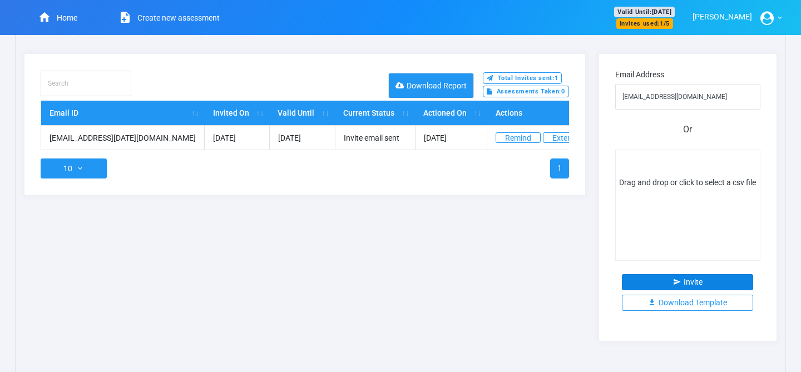
click at [682, 283] on button "Invite" at bounding box center [687, 282] width 131 height 16
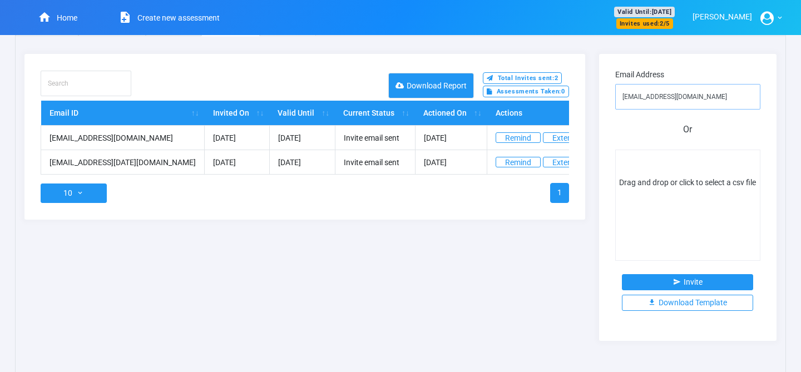
click at [663, 98] on input "[EMAIL_ADDRESS][DOMAIN_NAME]" at bounding box center [687, 97] width 145 height 26
click at [663, 98] on input "jyoti.chauhan@zeero.us" at bounding box center [687, 97] width 145 height 26
type input "[EMAIL_ADDRESS][DOMAIN_NAME]"
click at [706, 280] on button "Invite" at bounding box center [687, 282] width 131 height 16
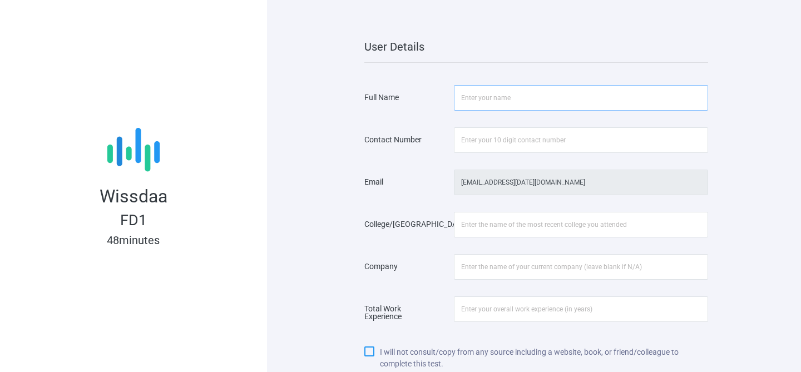
click at [480, 96] on input "text" at bounding box center [581, 98] width 254 height 26
type input "[PERSON_NAME]"
click at [501, 135] on input "text" at bounding box center [581, 140] width 254 height 26
type input "9908765432"
click at [509, 225] on input "text" at bounding box center [581, 225] width 254 height 26
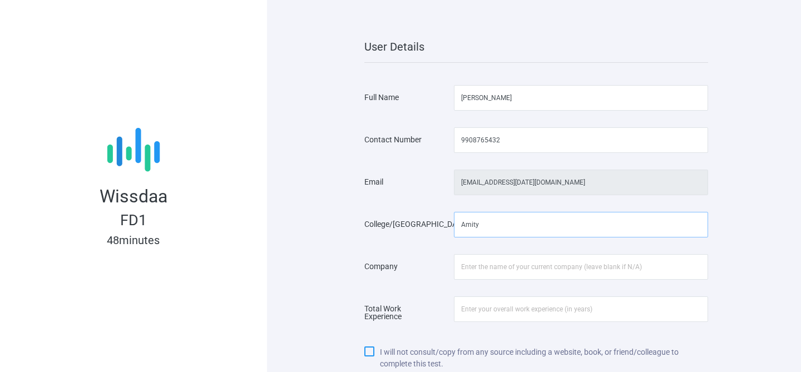
type input "Amity"
click at [504, 274] on input "text" at bounding box center [581, 267] width 254 height 26
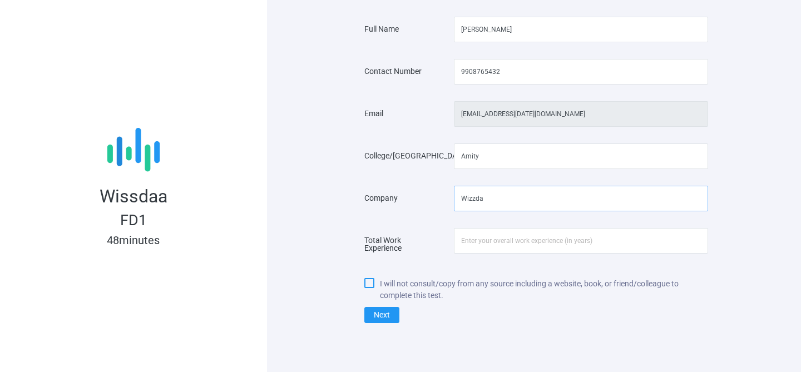
type input "Wizzda"
click at [534, 244] on input "number" at bounding box center [581, 241] width 254 height 26
type input "5"
click at [366, 282] on input "I will not consult/copy from any source including a website, book, or friend/co…" at bounding box center [367, 281] width 7 height 7
checkbox input "true"
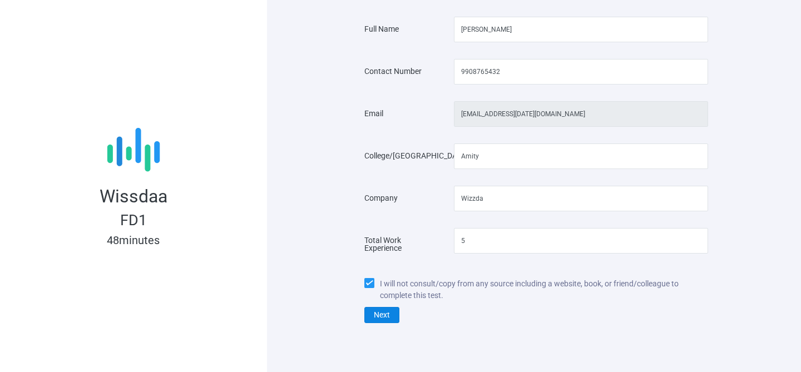
click at [380, 313] on button "Next" at bounding box center [381, 315] width 35 height 16
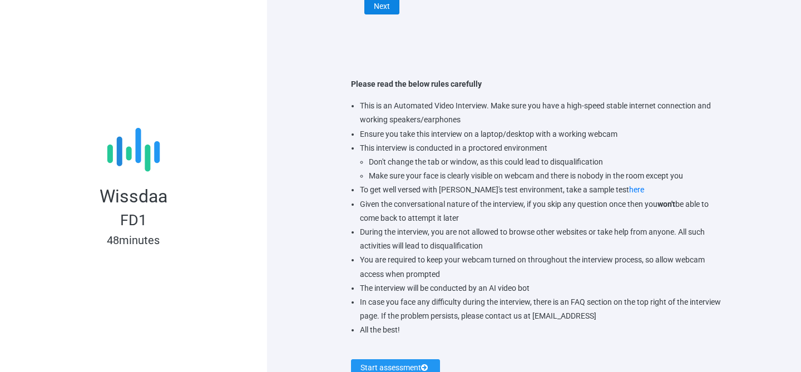
scroll to position [418, 0]
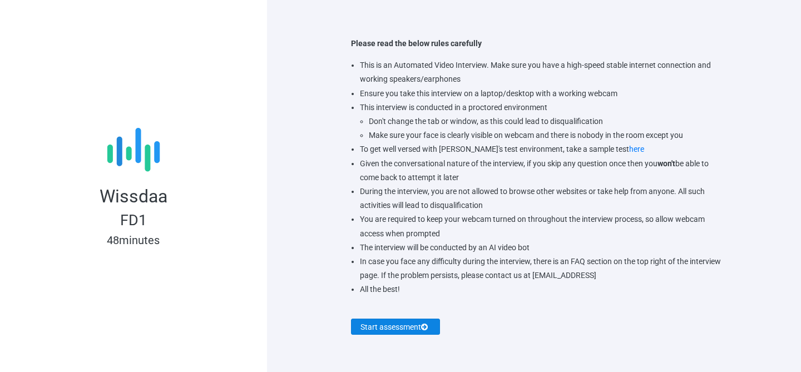
click at [401, 328] on button "Start assessment" at bounding box center [395, 327] width 89 height 16
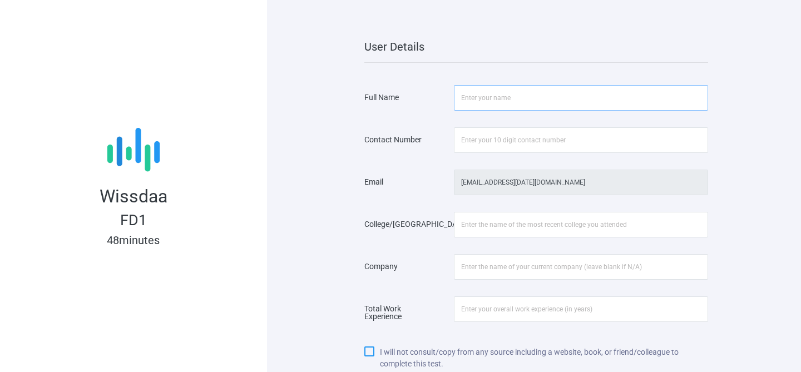
click at [496, 103] on input "text" at bounding box center [581, 98] width 254 height 26
type input "[PERSON_NAME]"
click at [502, 136] on input "text" at bounding box center [581, 140] width 254 height 26
type input "9908765432"
click at [499, 232] on input "text" at bounding box center [581, 225] width 254 height 26
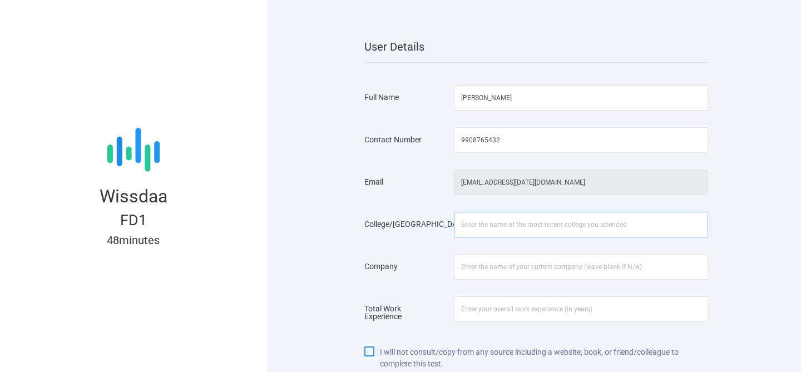
type input "Amity"
click at [501, 270] on input "text" at bounding box center [581, 267] width 254 height 26
type input "Wizzda"
click at [509, 317] on input "number" at bounding box center [581, 310] width 254 height 26
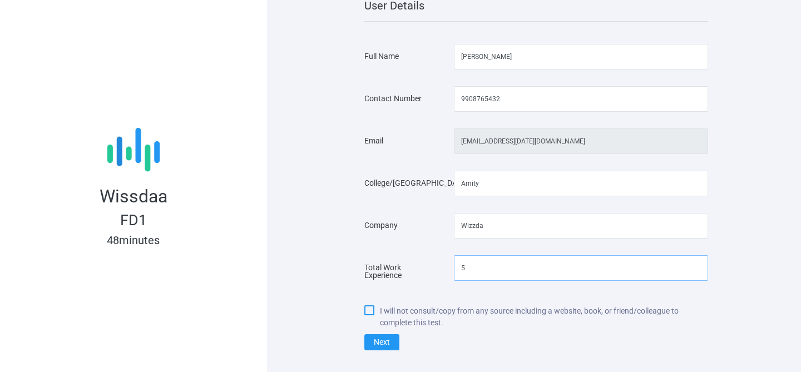
type input "5"
click at [380, 313] on icon at bounding box center [380, 311] width 0 height 9
click at [369, 313] on input "I will not consult/copy from any source including a website, book, or friend/co…" at bounding box center [367, 308] width 7 height 7
checkbox input "true"
click at [376, 335] on button "Next" at bounding box center [381, 342] width 35 height 16
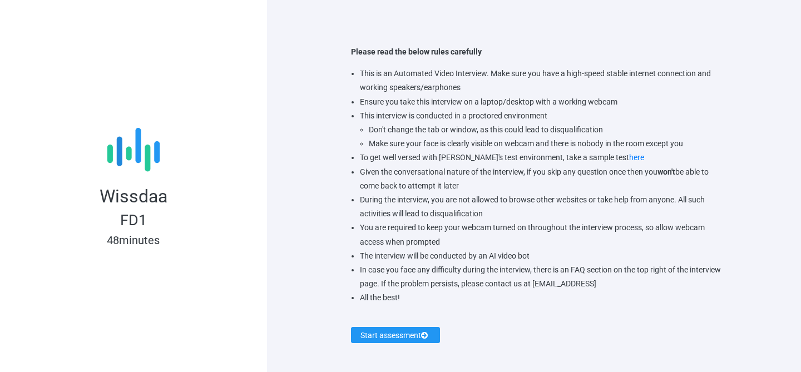
scroll to position [418, 0]
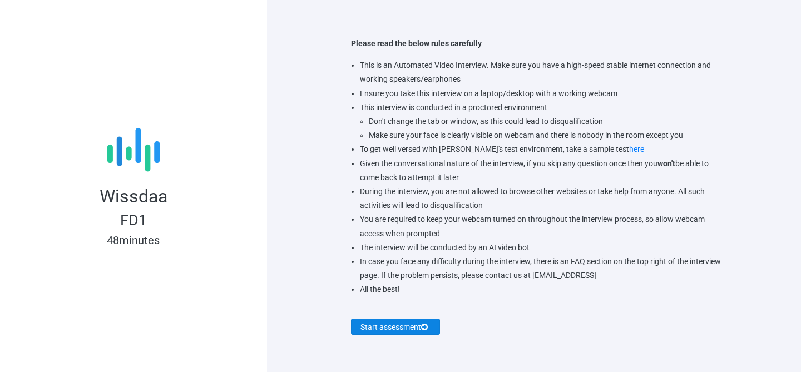
click at [392, 327] on button "Start assessment" at bounding box center [395, 327] width 89 height 16
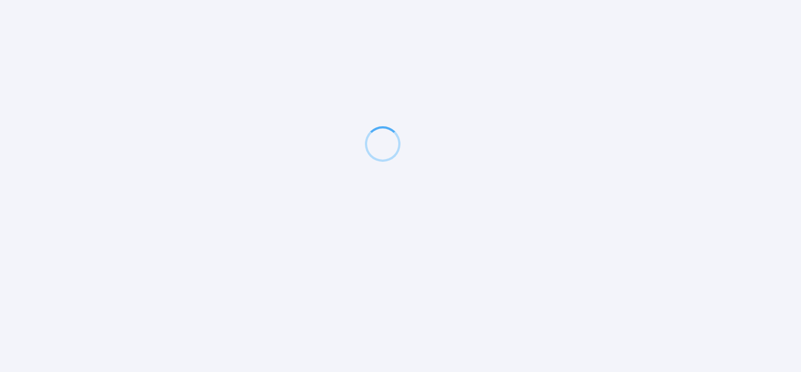
scroll to position [0, 0]
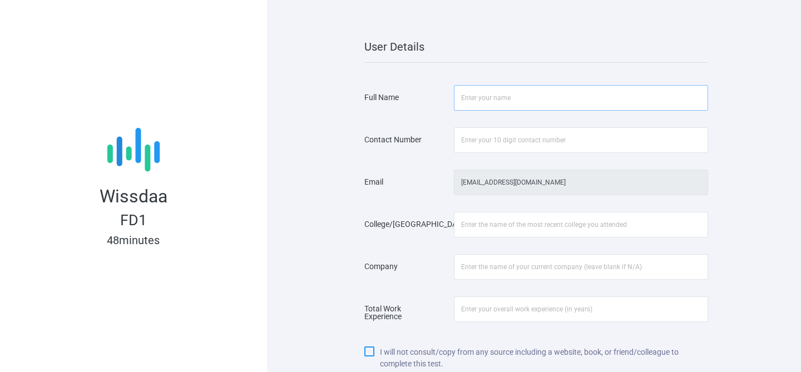
click at [500, 100] on input "text" at bounding box center [581, 98] width 254 height 26
type input "[PERSON_NAME]"
click at [517, 144] on input "text" at bounding box center [581, 140] width 254 height 26
type input "9908765436"
click at [490, 217] on input "text" at bounding box center [581, 225] width 254 height 26
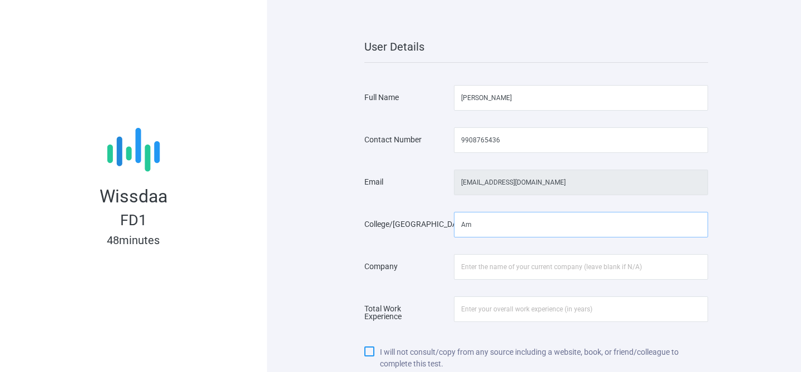
type input "A"
click at [506, 224] on input "Sherwood" at bounding box center [581, 225] width 254 height 26
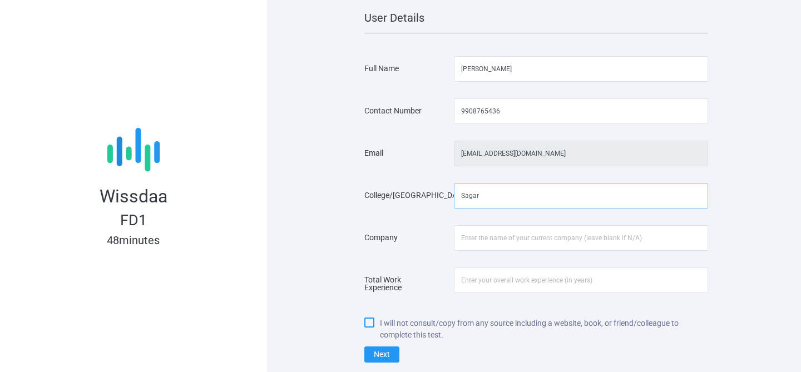
scroll to position [34, 0]
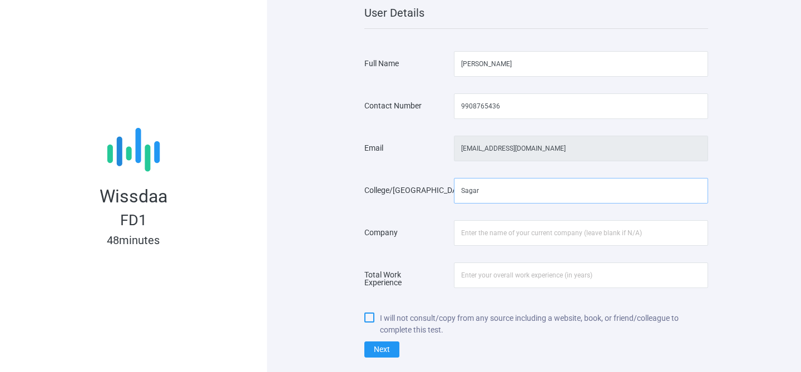
type input "Sagar"
click at [538, 227] on input "text" at bounding box center [581, 233] width 254 height 26
type input "Zepto"
click at [493, 279] on input "number" at bounding box center [581, 276] width 254 height 26
type input "4"
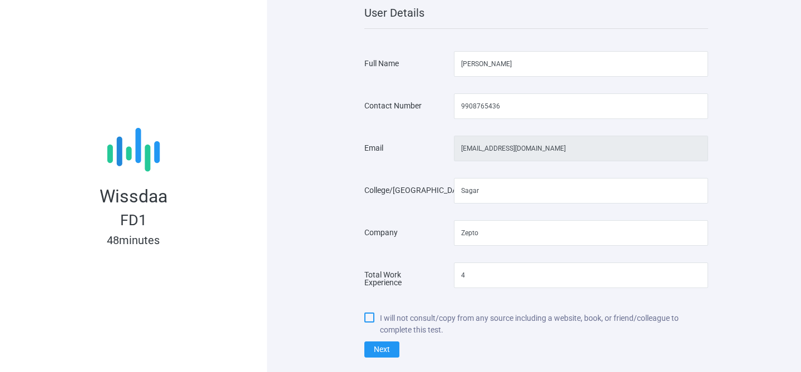
click at [380, 320] on icon at bounding box center [380, 318] width 0 height 9
click at [369, 320] on input "I will not consult/copy from any source including a website, book, or friend/co…" at bounding box center [367, 316] width 7 height 7
checkbox input "true"
click at [386, 352] on button "Next" at bounding box center [381, 350] width 35 height 16
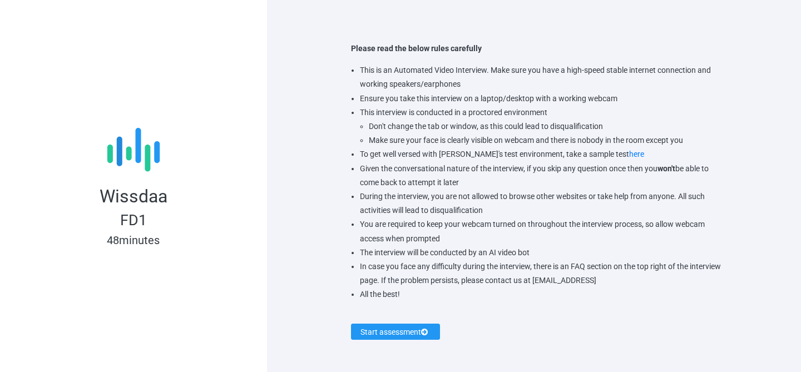
scroll to position [418, 0]
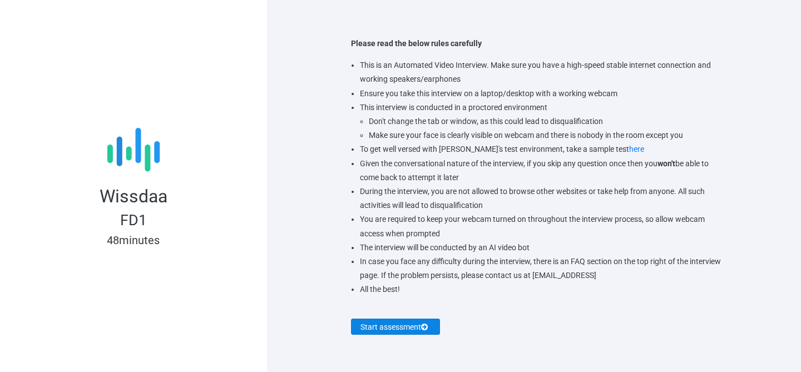
click at [381, 327] on button "Start assessment" at bounding box center [395, 327] width 89 height 16
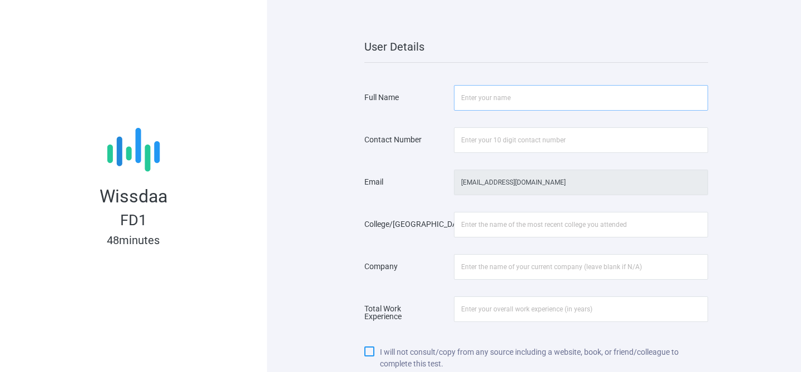
click at [497, 101] on input "text" at bounding box center [581, 98] width 254 height 26
type input "[PERSON_NAME]"
click at [525, 145] on input "text" at bounding box center [581, 140] width 254 height 26
type input "9908765436"
click at [507, 226] on input "text" at bounding box center [581, 225] width 254 height 26
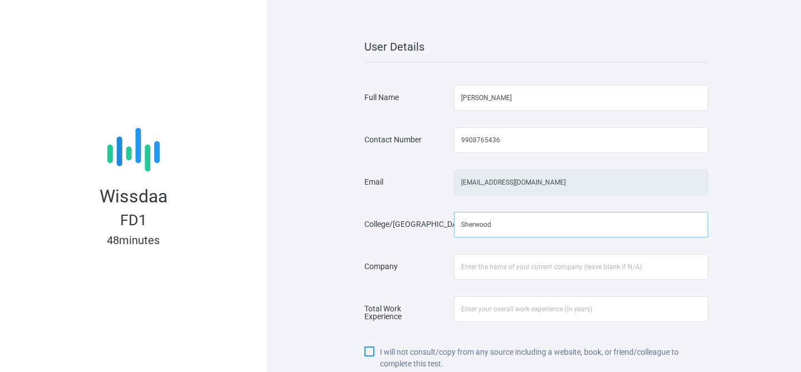
type input "Sherwood"
click at [523, 274] on input "text" at bounding box center [581, 267] width 254 height 26
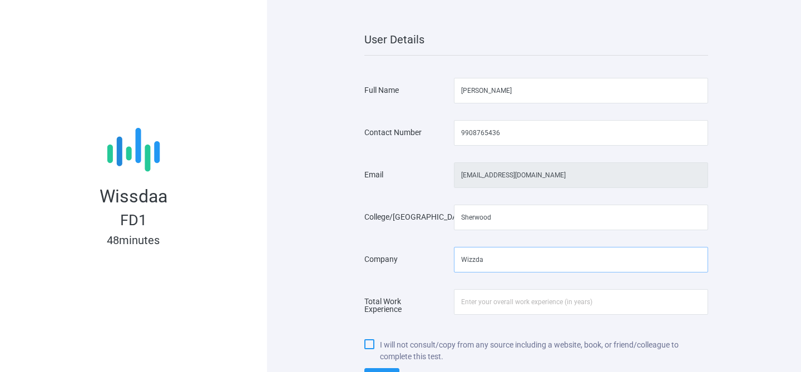
scroll to position [11, 0]
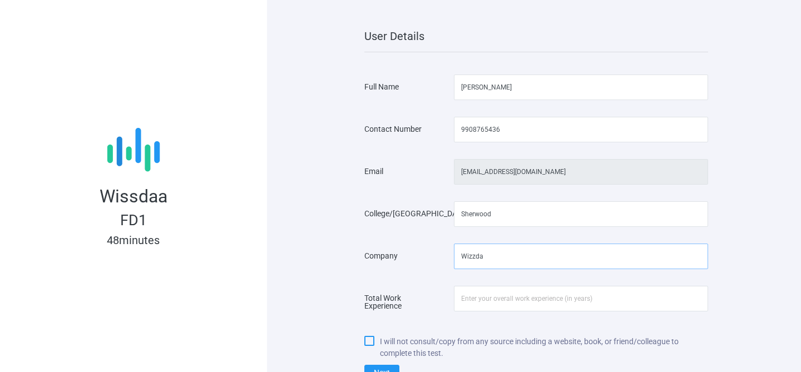
type input "Wizzda"
click at [559, 303] on input "number" at bounding box center [581, 299] width 254 height 26
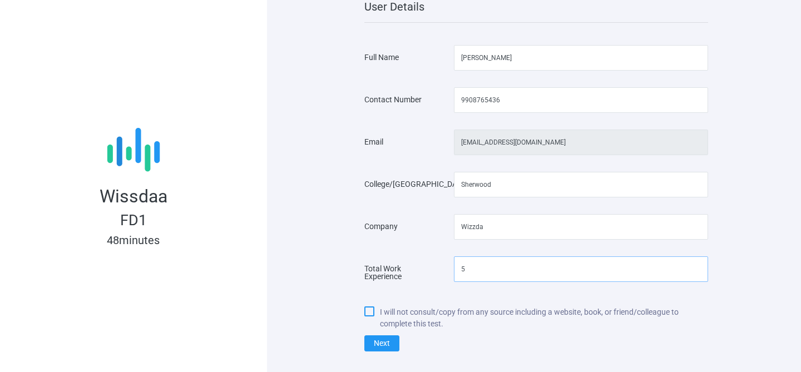
scroll to position [67, 0]
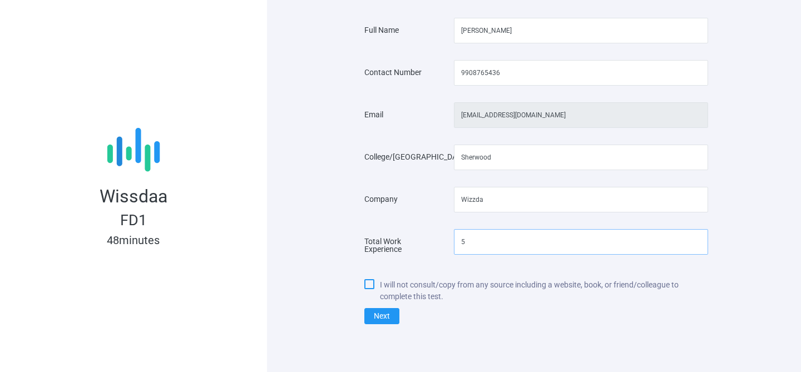
type input "5"
click at [368, 280] on input "I will not consult/copy from any source including a website, book, or friend/co…" at bounding box center [367, 282] width 7 height 7
checkbox input "true"
click at [383, 317] on button "Next" at bounding box center [381, 316] width 35 height 16
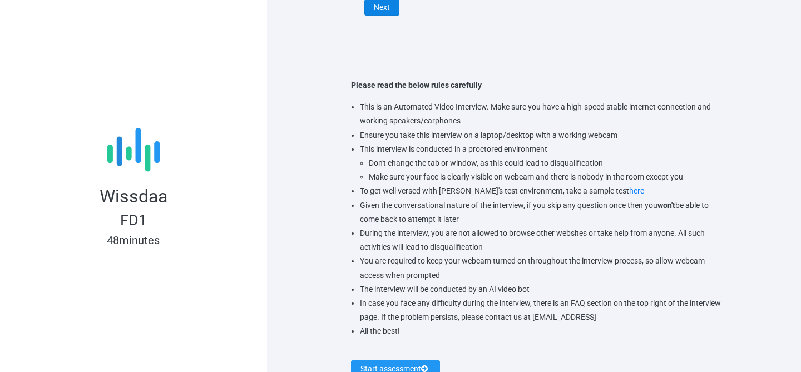
scroll to position [418, 0]
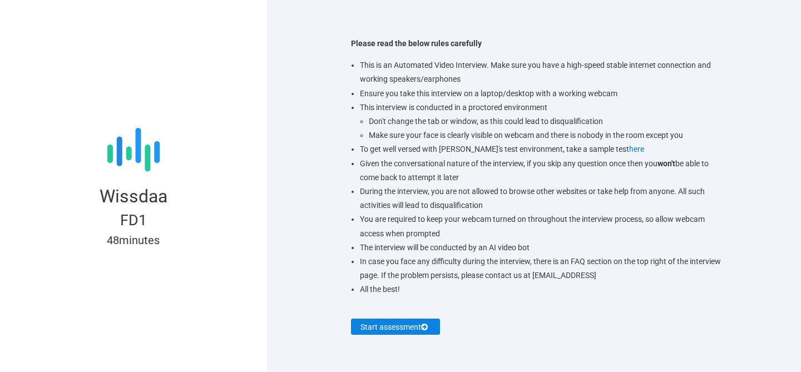
click at [384, 323] on button "Start assessment" at bounding box center [395, 327] width 89 height 16
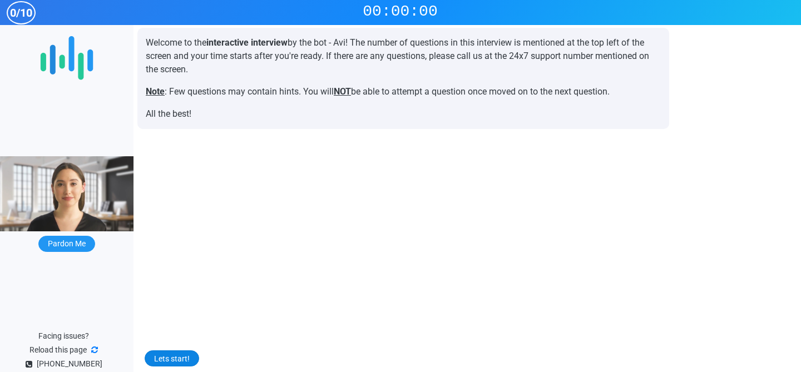
click at [179, 358] on button "Lets start!" at bounding box center [172, 359] width 55 height 16
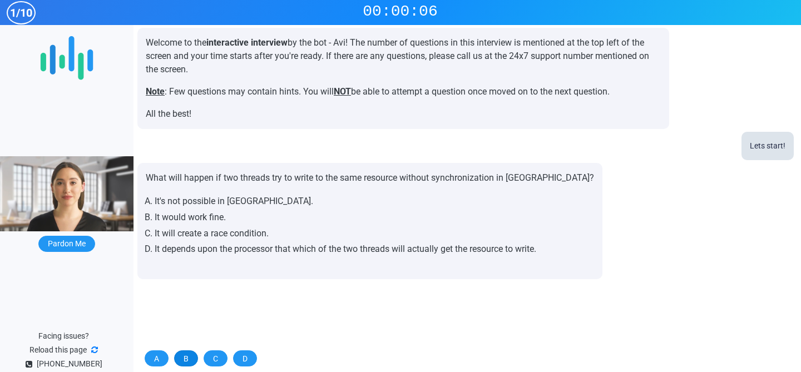
click at [182, 356] on button "B" at bounding box center [186, 359] width 24 height 16
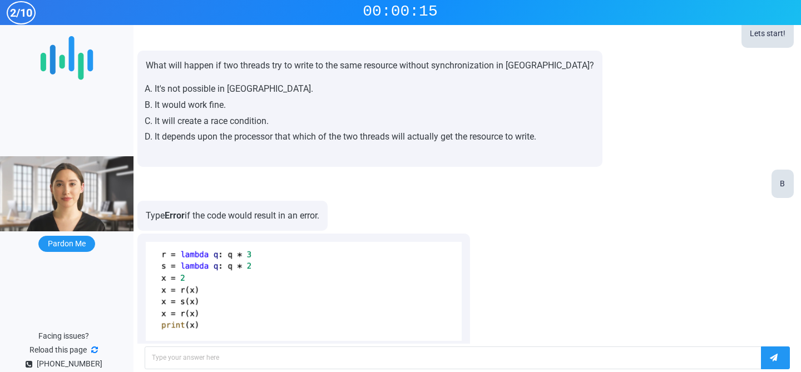
scroll to position [121, 0]
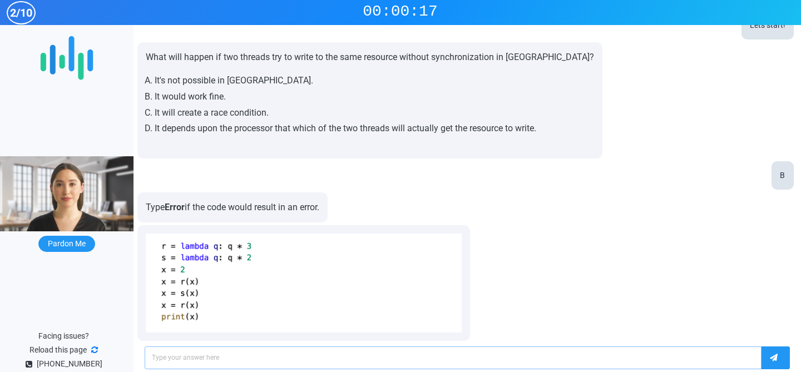
click at [206, 356] on input "text" at bounding box center [454, 358] width 618 height 23
type input "6"
click at [774, 358] on icon "button" at bounding box center [774, 358] width 8 height 8
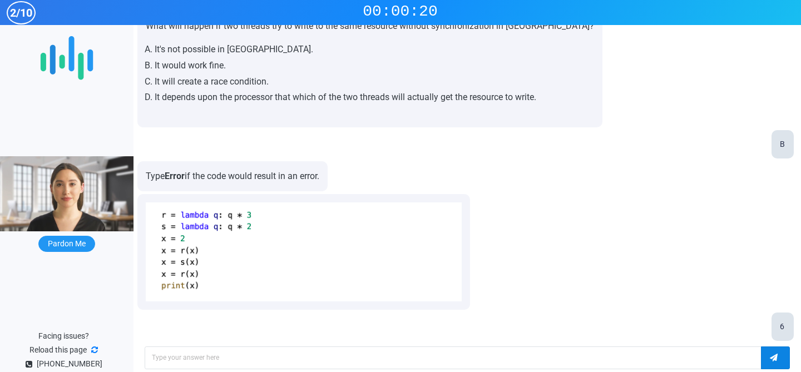
scroll to position [152, 0]
click at [536, 361] on input "text" at bounding box center [454, 358] width 618 height 23
type input "4"
click at [776, 352] on button "button" at bounding box center [775, 358] width 28 height 23
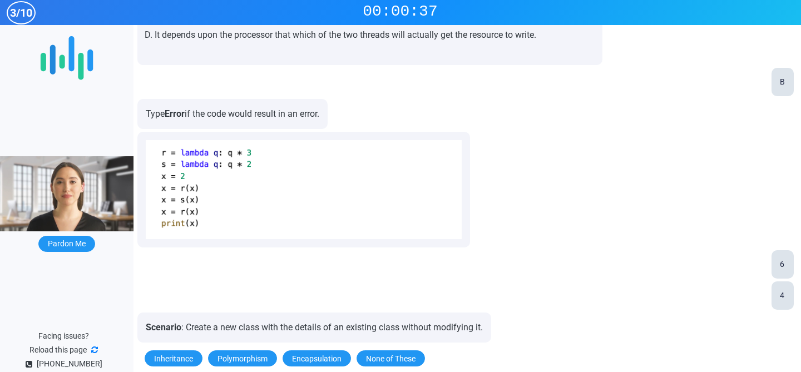
scroll to position [215, 0]
click at [185, 362] on button "Inheritance" at bounding box center [174, 359] width 58 height 16
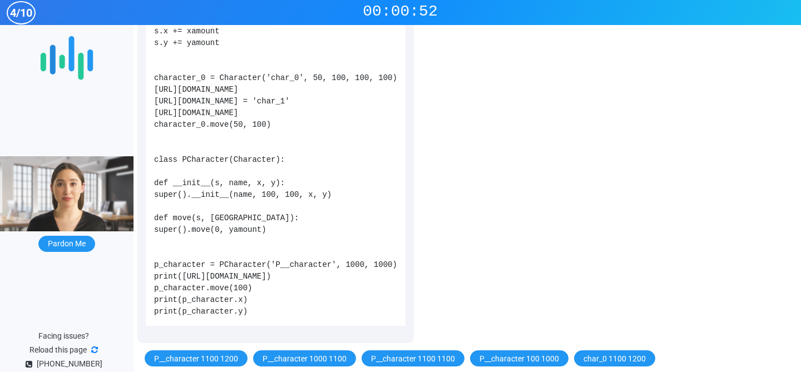
scroll to position [723, 0]
click at [420, 350] on div "P__character 1100 1200 P__character 1000 1100 P__character 1100 1100 P__charact…" at bounding box center [467, 356] width 645 height 19
click at [423, 356] on button "P__character 1100 1100" at bounding box center [413, 359] width 103 height 16
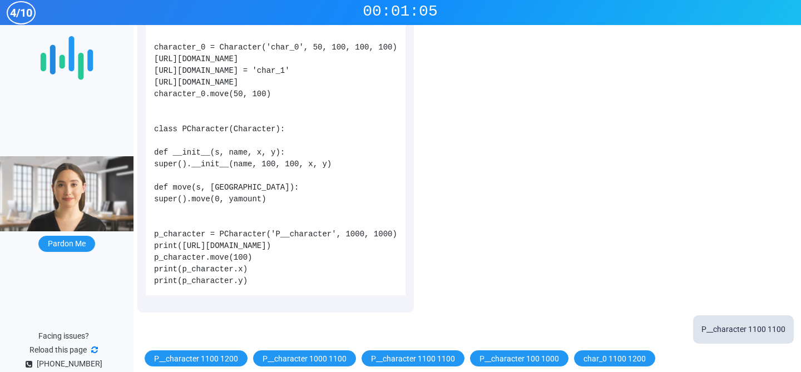
scroll to position [754, 0]
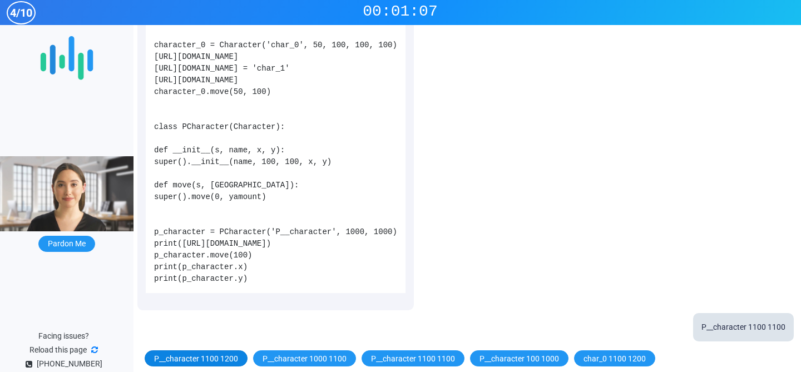
click at [200, 357] on button "P__character 1100 1200" at bounding box center [196, 359] width 103 height 16
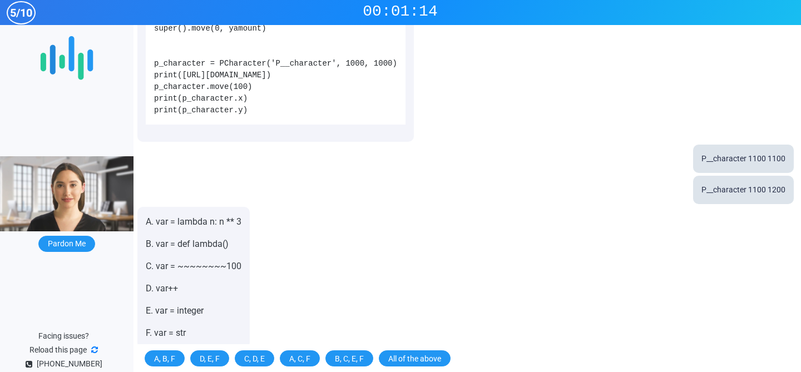
scroll to position [929, 0]
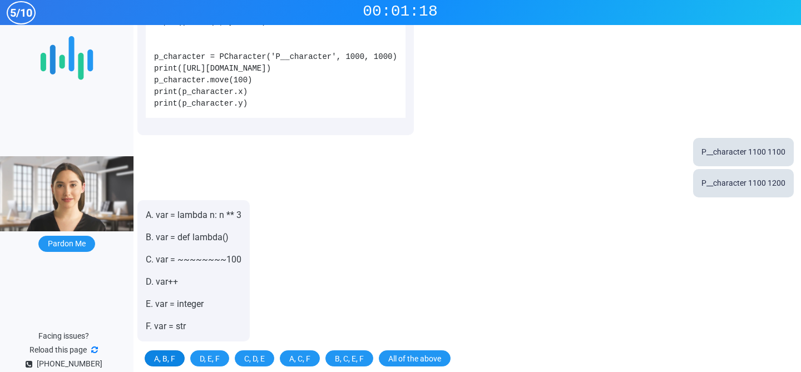
click at [177, 357] on button "A, B, F" at bounding box center [165, 359] width 40 height 16
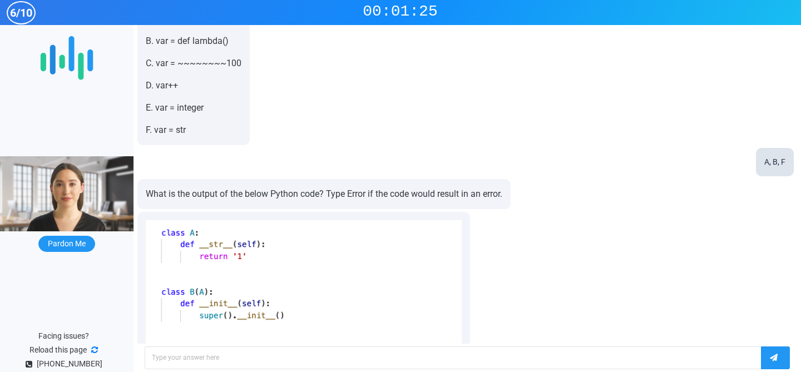
scroll to position [1299, 0]
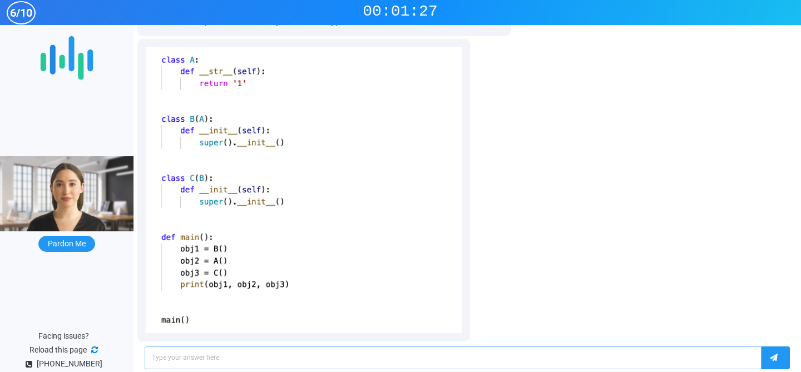
click at [186, 354] on input "text" at bounding box center [454, 358] width 618 height 23
type input "0"
click at [786, 369] on div "0" at bounding box center [467, 358] width 651 height 28
click at [781, 361] on button "button" at bounding box center [775, 358] width 28 height 23
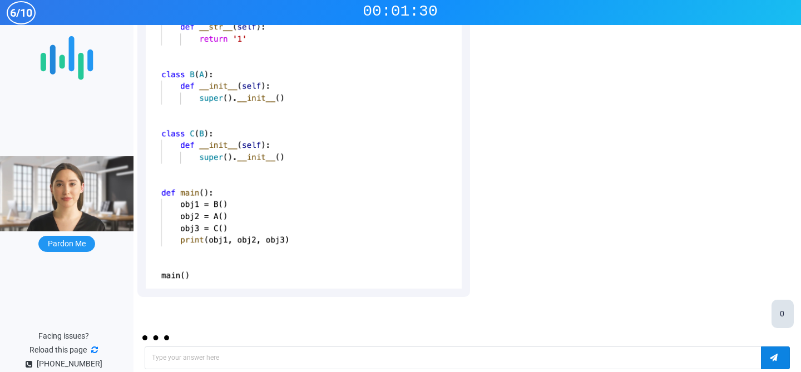
scroll to position [1330, 0]
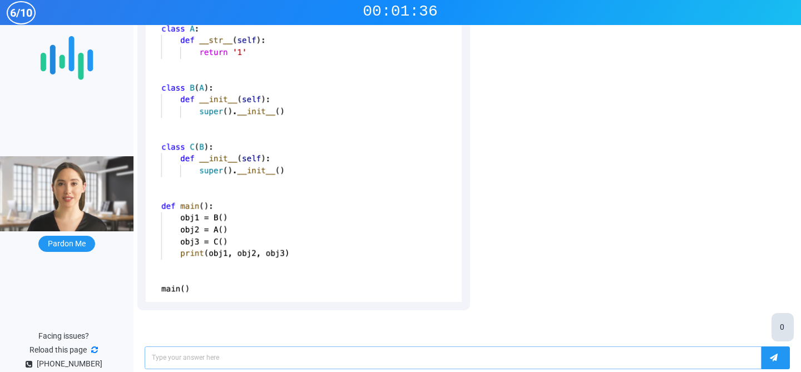
click at [245, 352] on input "text" at bounding box center [454, 358] width 618 height 23
type input "7"
click at [771, 354] on icon "button" at bounding box center [774, 358] width 8 height 8
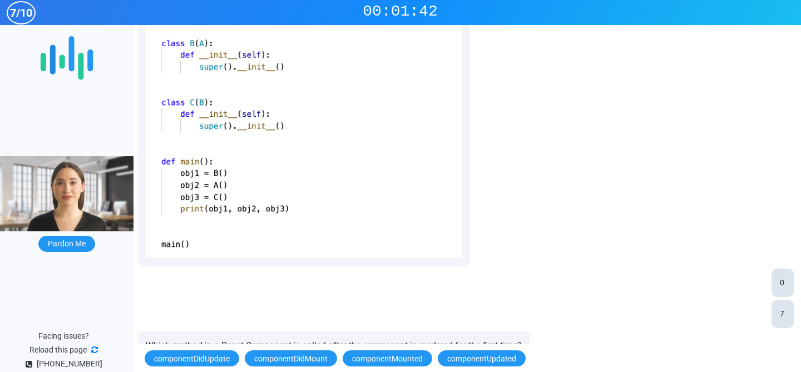
scroll to position [1393, 0]
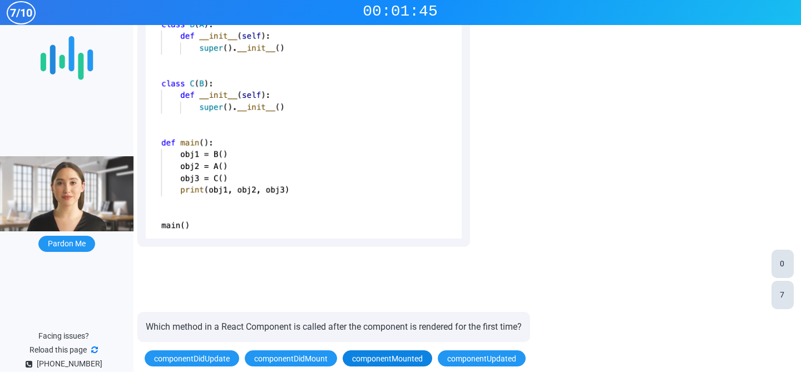
click at [377, 353] on button "componentMounted" at bounding box center [388, 359] width 90 height 16
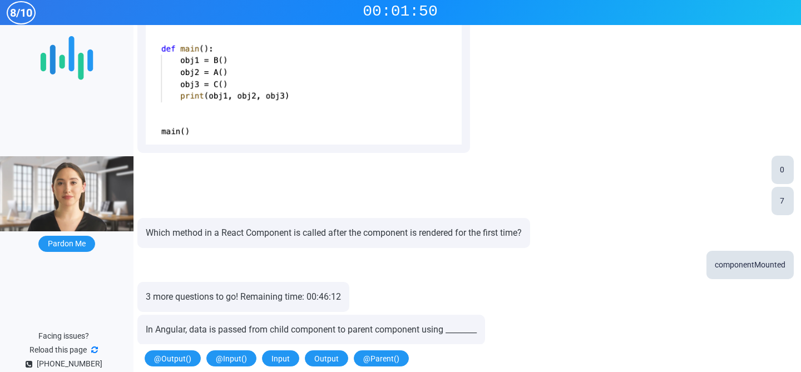
scroll to position [1490, 0]
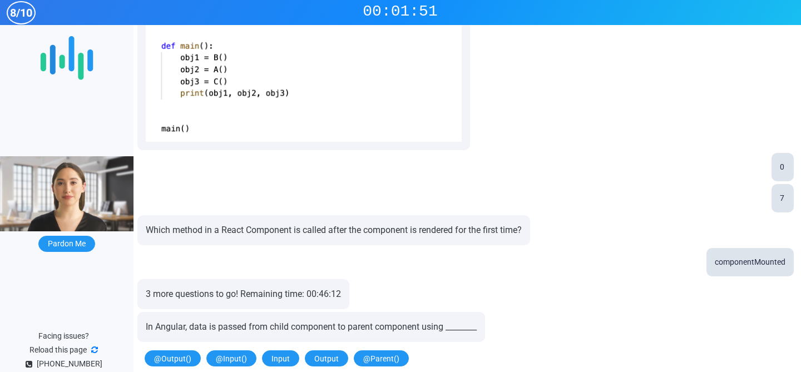
click at [297, 358] on div "@Output() @Input() Input Output @Parent()" at bounding box center [467, 356] width 645 height 19
click at [275, 358] on button "Input" at bounding box center [280, 359] width 37 height 16
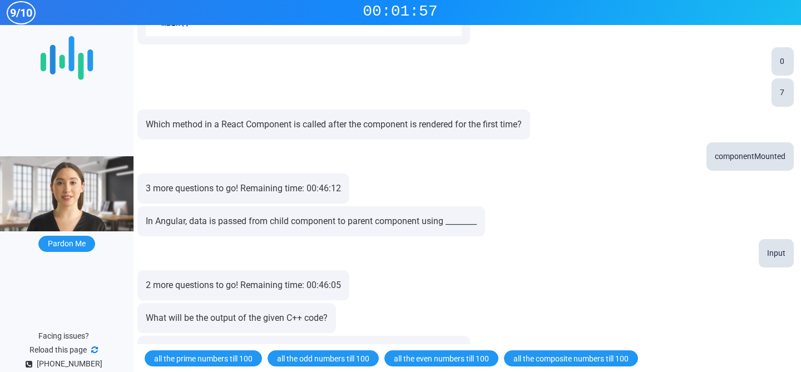
scroll to position [1606, 0]
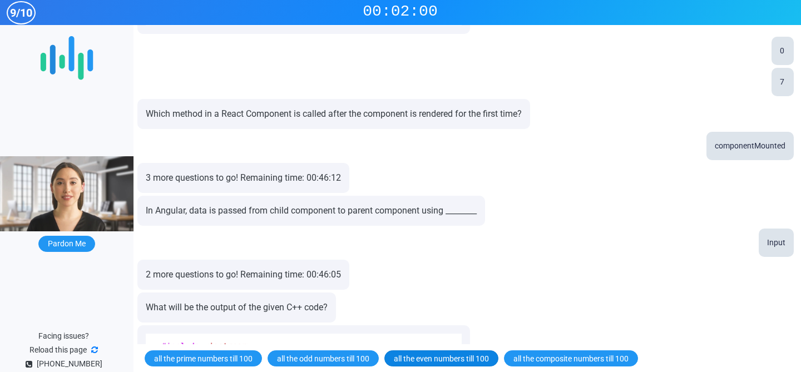
click at [472, 359] on button "all the even numbers till 100" at bounding box center [441, 359] width 114 height 16
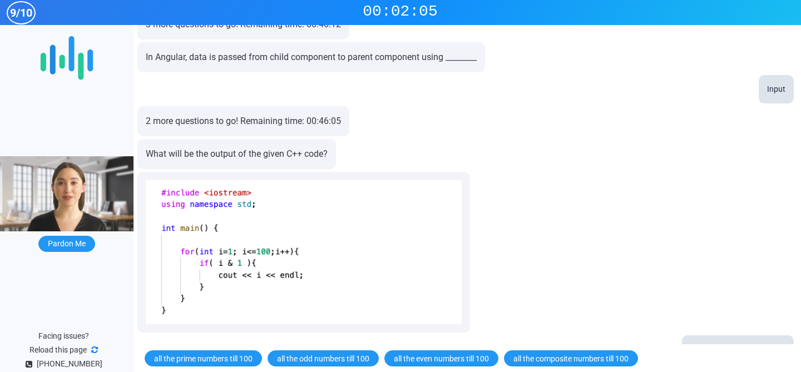
scroll to position [1782, 0]
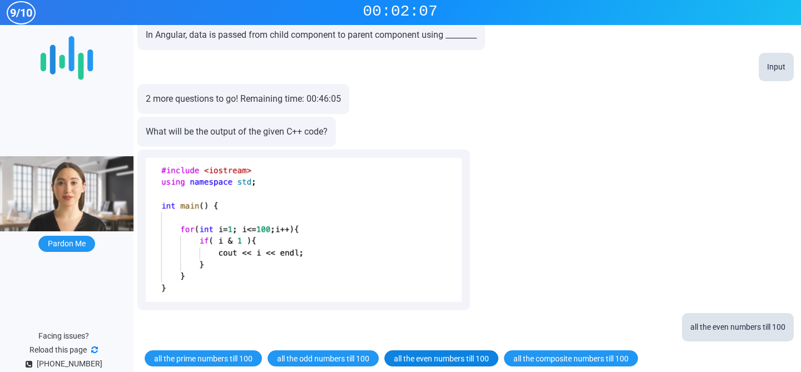
click at [458, 354] on button "all the even numbers till 100" at bounding box center [441, 359] width 114 height 16
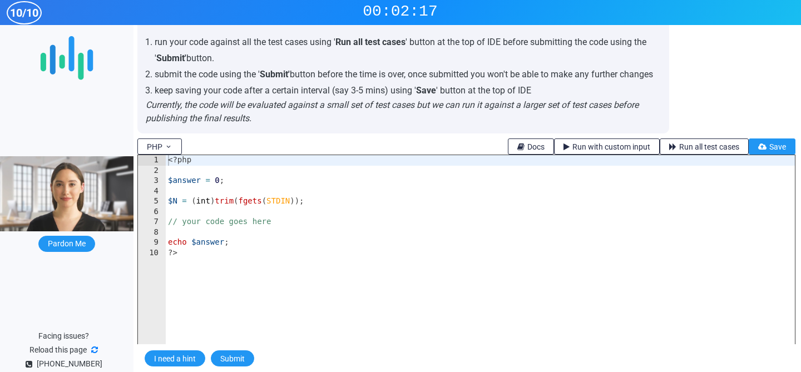
scroll to position [2888, 0]
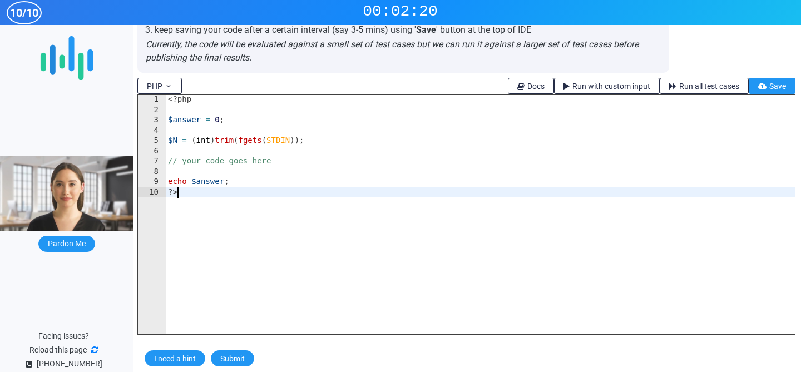
click at [278, 252] on div "<?php $answer = 0 ; $N = ( int ) trim ( fgets ( STDIN )) ; // your code goes he…" at bounding box center [480, 225] width 629 height 260
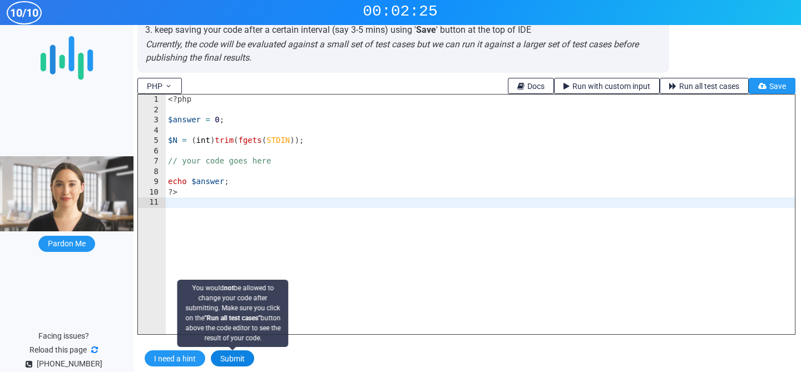
click at [240, 355] on button "Submit" at bounding box center [232, 359] width 43 height 16
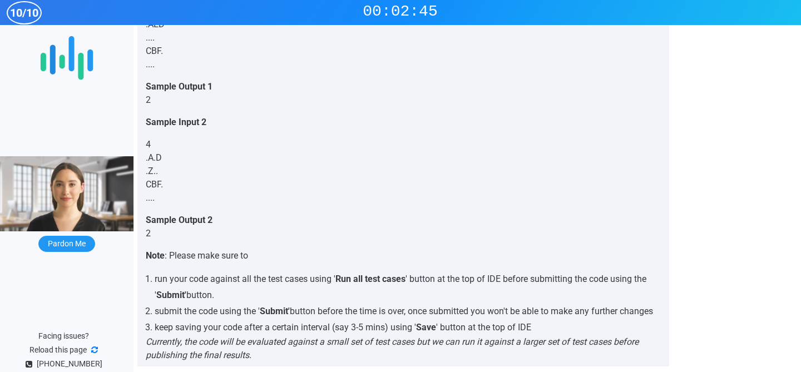
scroll to position [2628, 0]
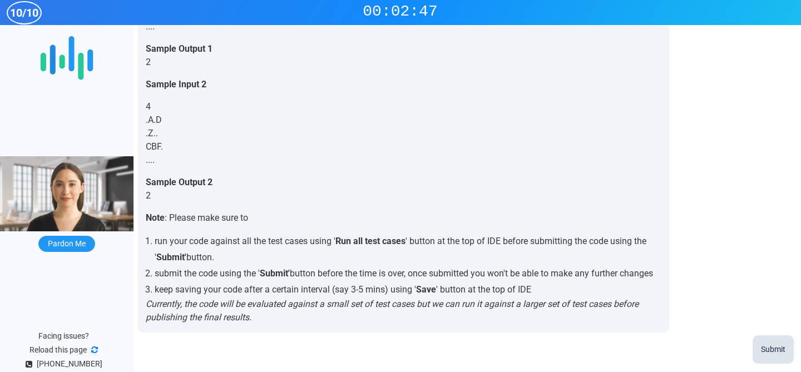
click at [772, 347] on p "Submit" at bounding box center [773, 350] width 24 height 12
click at [495, 320] on p "Currently, the code will be evaluated against a small set of test cases but we …" at bounding box center [403, 311] width 515 height 27
click at [85, 252] on button "Pardon Me" at bounding box center [66, 244] width 57 height 16
click at [768, 350] on p "Submit" at bounding box center [773, 350] width 24 height 12
click at [72, 252] on button "Pardon Me" at bounding box center [66, 244] width 57 height 16
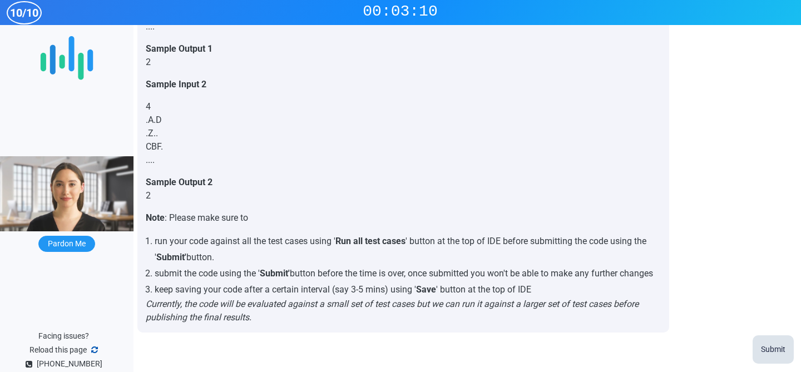
click at [95, 350] on icon at bounding box center [94, 350] width 7 height 8
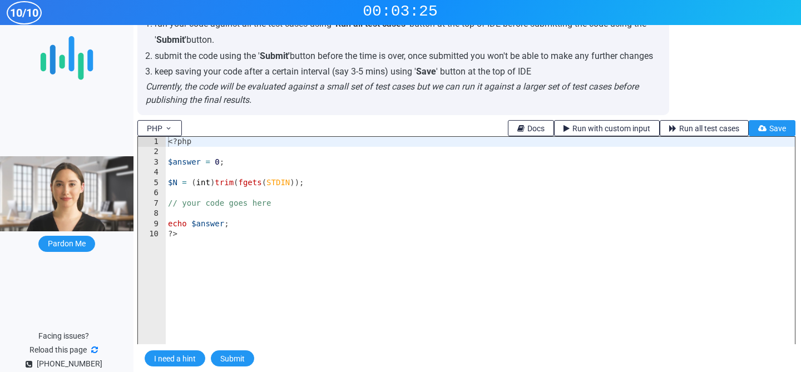
scroll to position [758, 0]
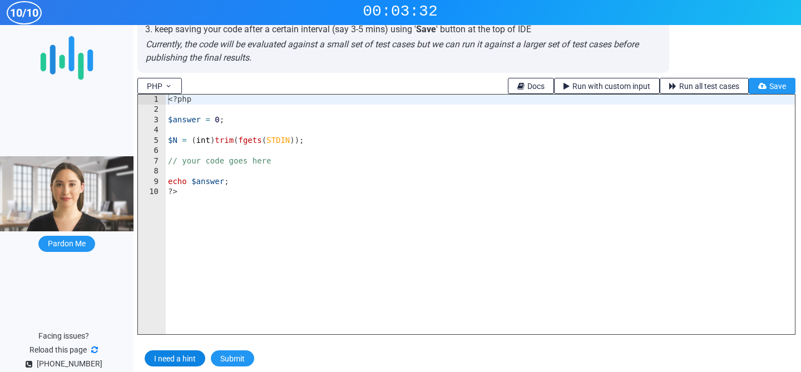
click at [177, 360] on button "I need a hint" at bounding box center [175, 359] width 61 height 16
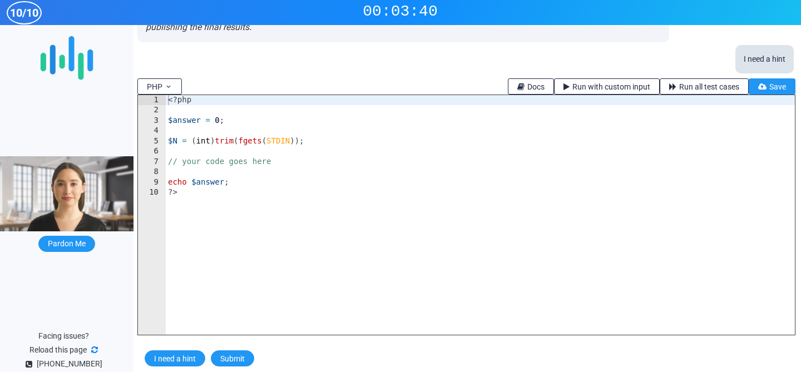
scroll to position [790, 0]
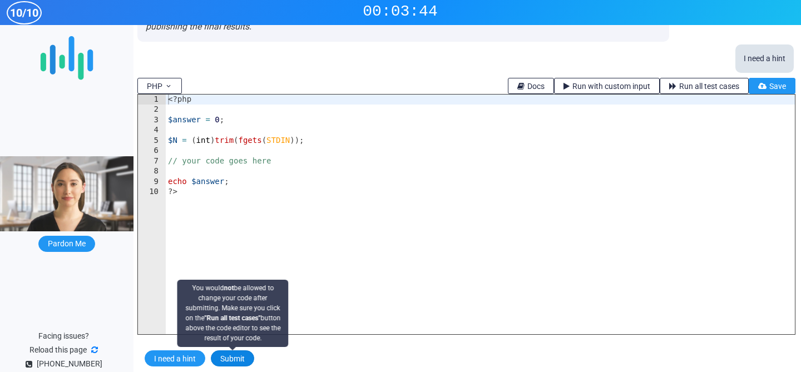
click at [239, 364] on button "Submit" at bounding box center [232, 359] width 43 height 16
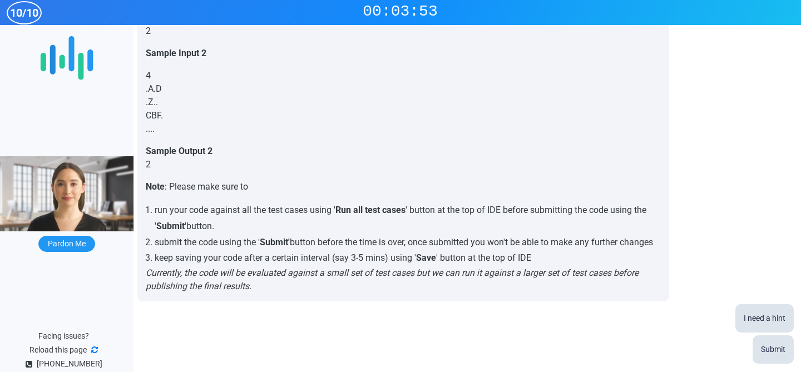
scroll to position [530, 0]
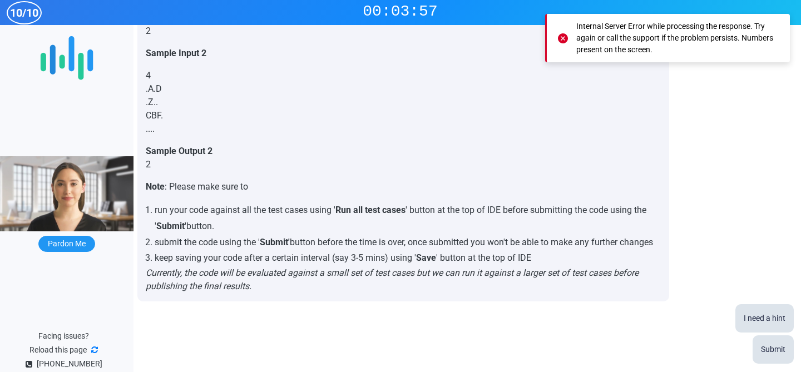
click at [563, 40] on icon at bounding box center [563, 38] width 10 height 10
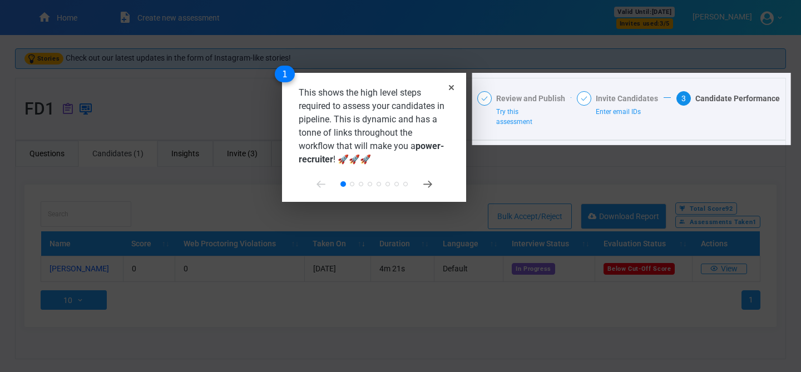
click at [415, 46] on rect at bounding box center [400, 186] width 801 height 372
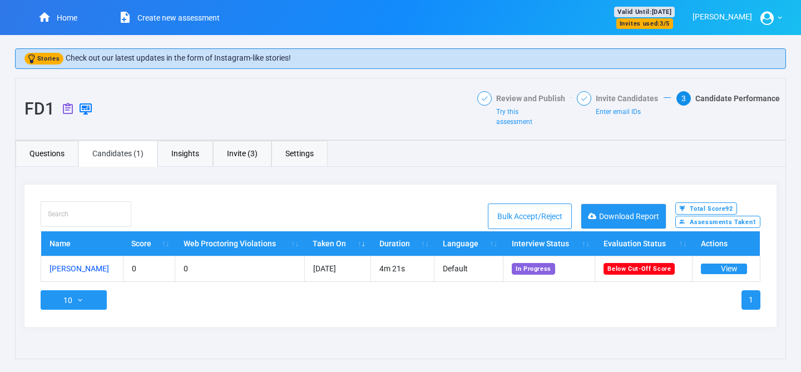
click at [718, 269] on button "View" at bounding box center [724, 269] width 46 height 11
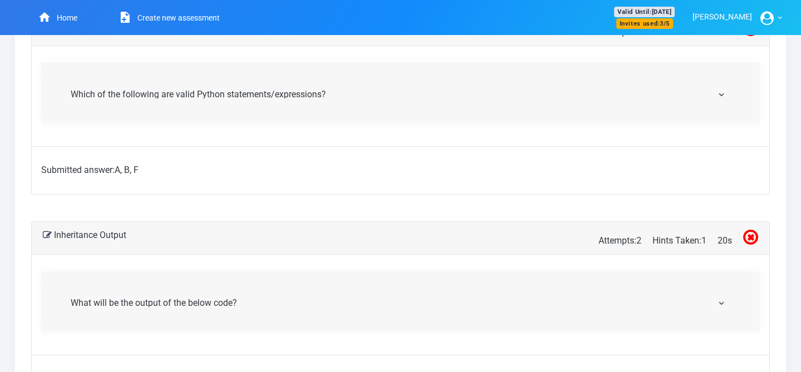
scroll to position [1399, 0]
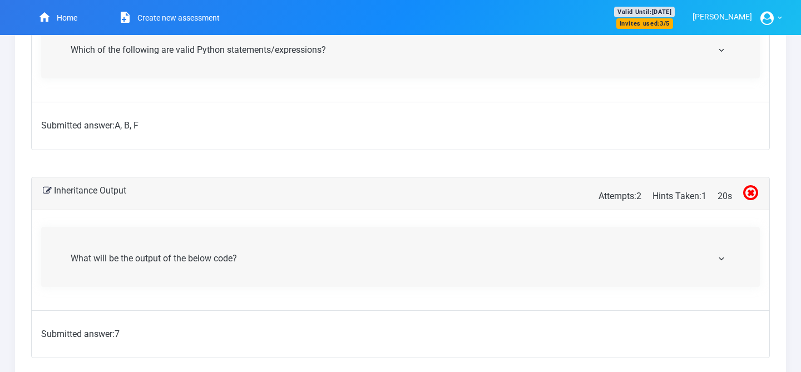
click at [723, 256] on button "What will be the output of the below code?" at bounding box center [401, 257] width 662 height 12
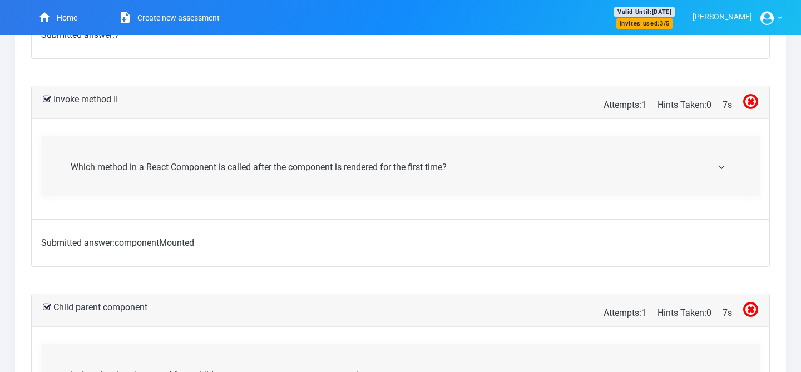
scroll to position [1985, 0]
click at [723, 165] on button "Which method in a React Component is called after the component is rendered for…" at bounding box center [401, 165] width 662 height 12
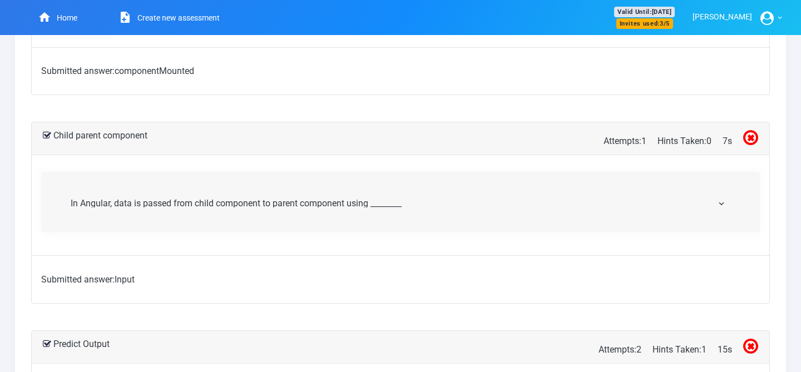
scroll to position [2282, 0]
click at [719, 199] on button "In Angular, data is passed from child component to parent component using _____…" at bounding box center [401, 201] width 662 height 12
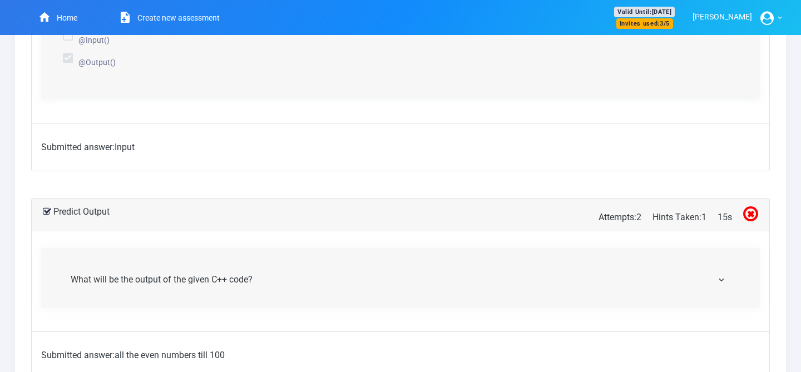
scroll to position [2660, 0]
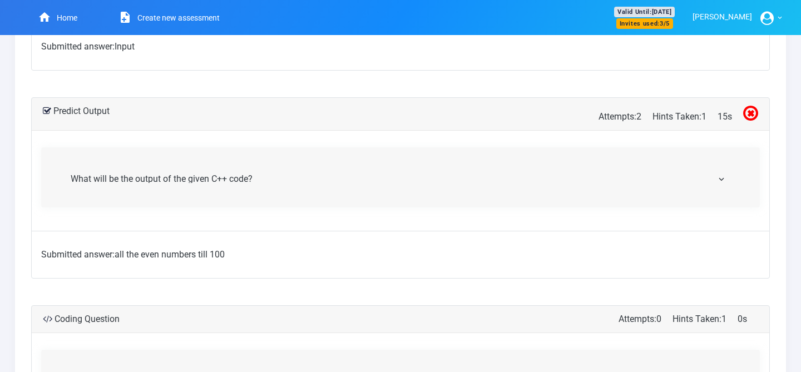
click at [716, 175] on button "What will be the output of the given C++ code?" at bounding box center [401, 178] width 662 height 12
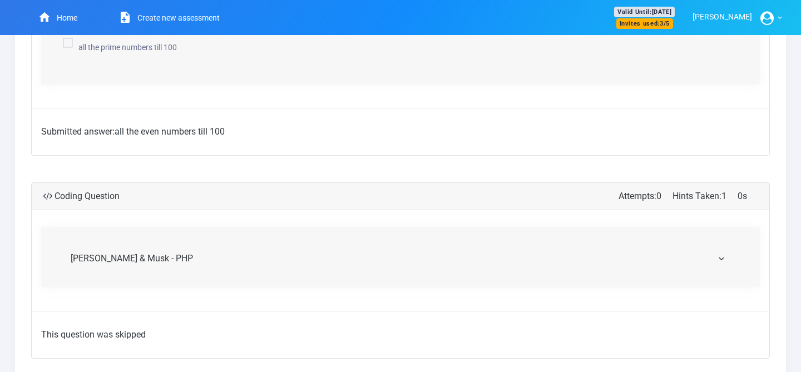
scroll to position [3078, 0]
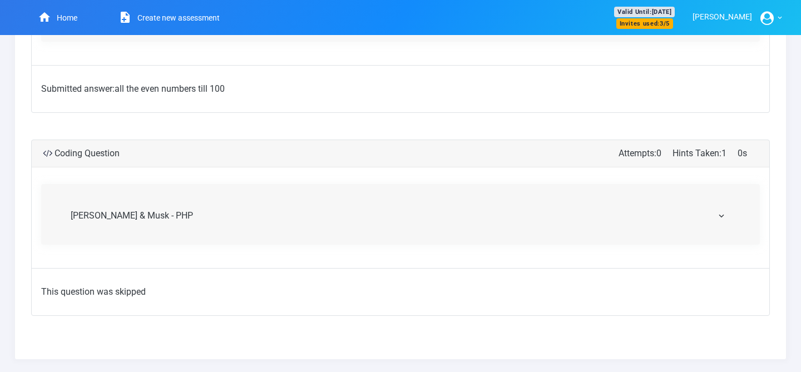
click at [724, 210] on button "[PERSON_NAME] & Musk - PHP" at bounding box center [401, 215] width 662 height 12
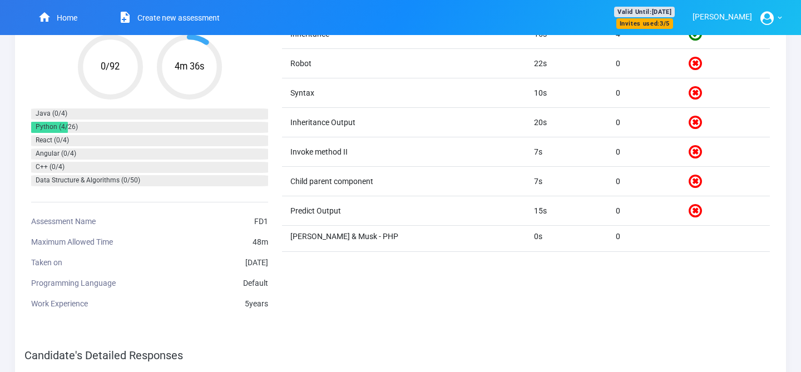
scroll to position [0, 0]
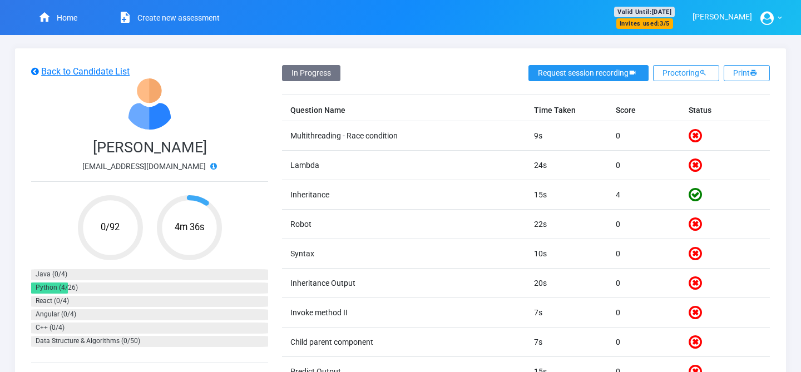
click at [584, 76] on button "Request session recording" at bounding box center [589, 73] width 120 height 16
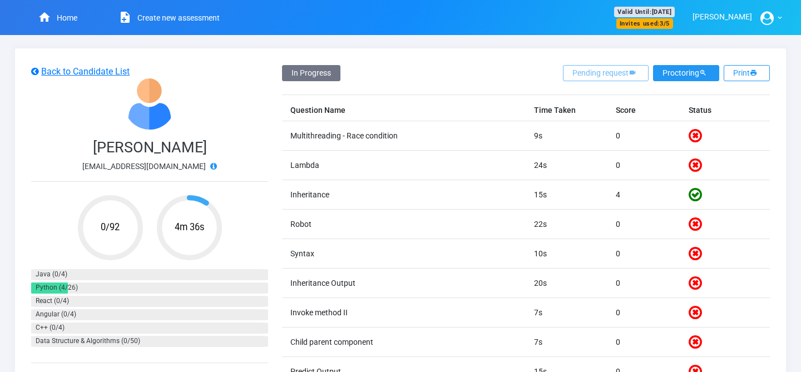
click at [679, 77] on button "Proctoring" at bounding box center [686, 73] width 66 height 16
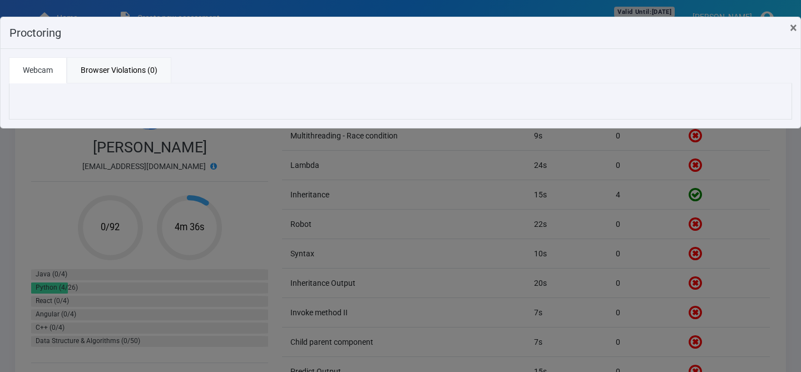
click at [142, 75] on link "Browser Violations (0)" at bounding box center [119, 70] width 105 height 26
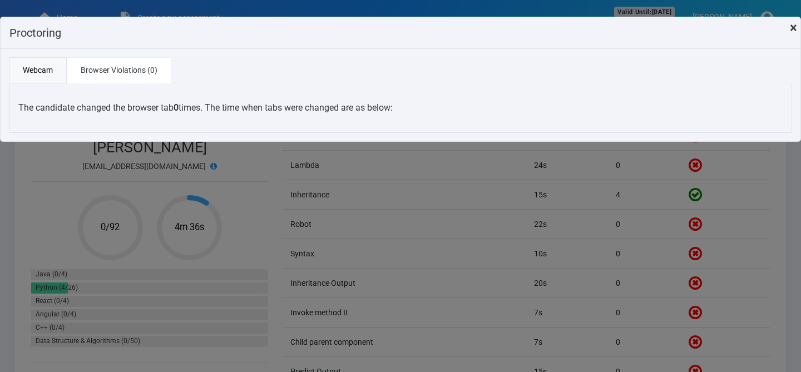
click at [793, 26] on span "×" at bounding box center [793, 28] width 7 height 16
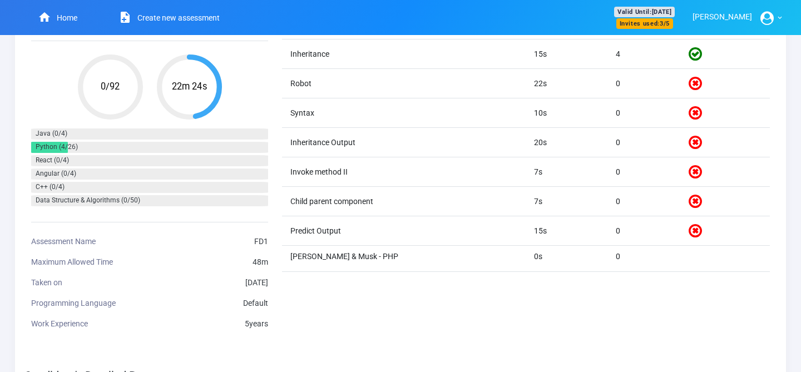
scroll to position [167, 0]
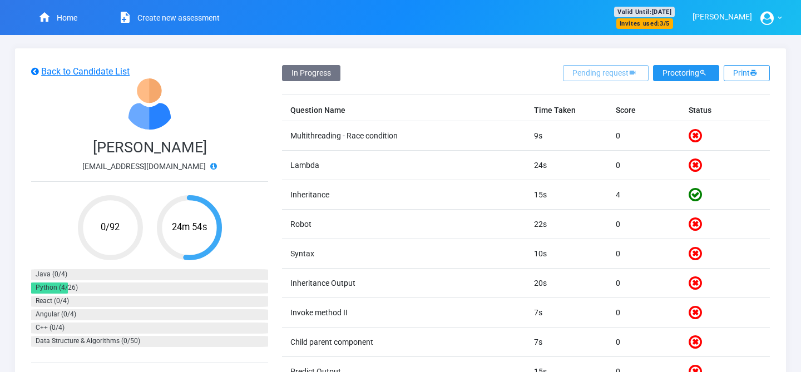
click at [689, 75] on button "Proctoring" at bounding box center [686, 73] width 66 height 16
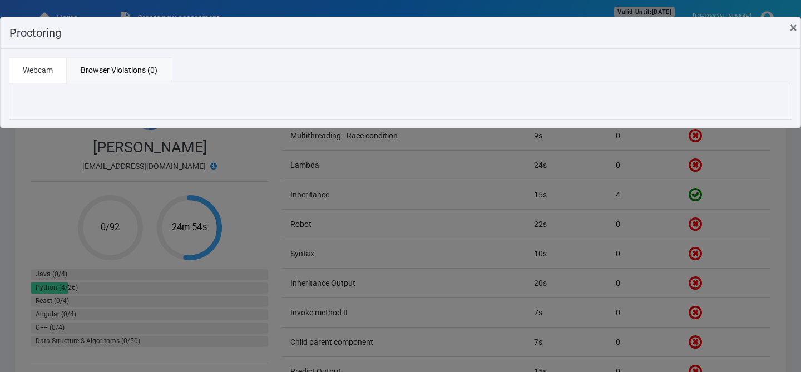
click at [140, 68] on link "Browser Violations (0)" at bounding box center [119, 70] width 105 height 26
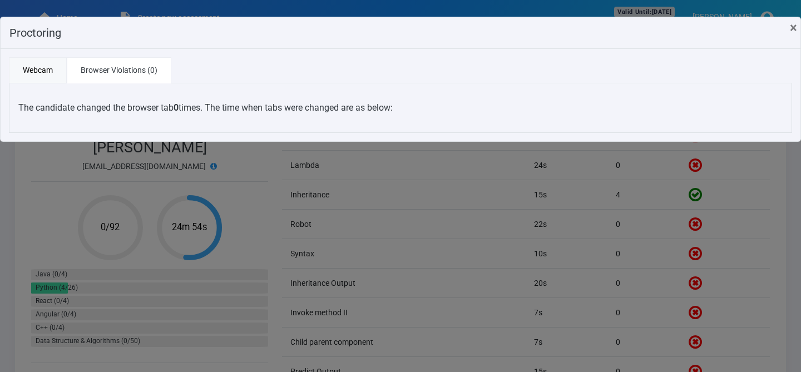
click at [34, 74] on link "Webcam" at bounding box center [38, 70] width 58 height 26
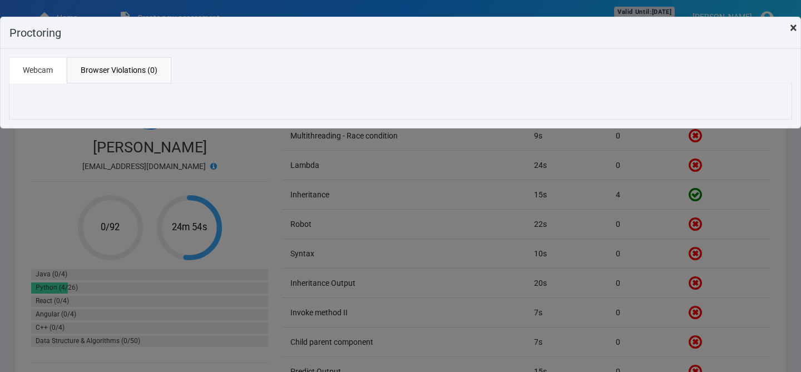
click at [794, 24] on span "×" at bounding box center [793, 28] width 7 height 16
